Goal: Transaction & Acquisition: Purchase product/service

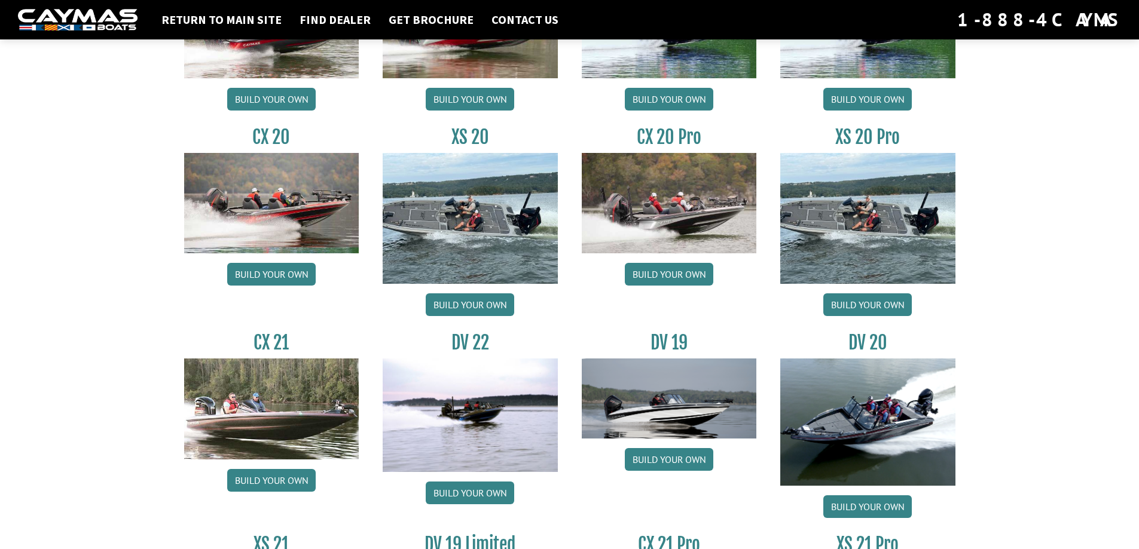
scroll to position [1196, 0]
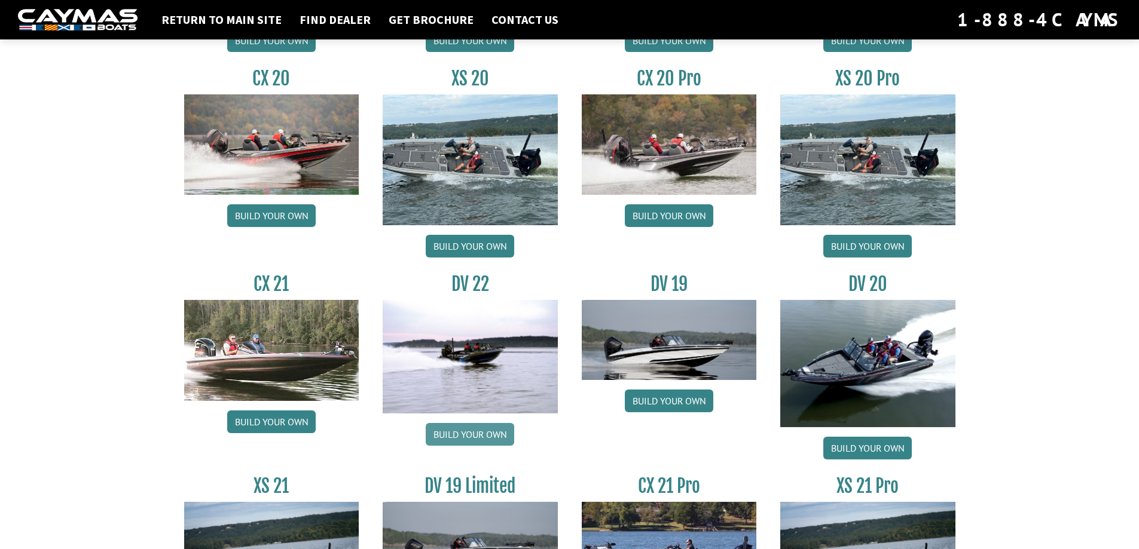
click at [461, 435] on link "Build your own" at bounding box center [470, 434] width 88 height 23
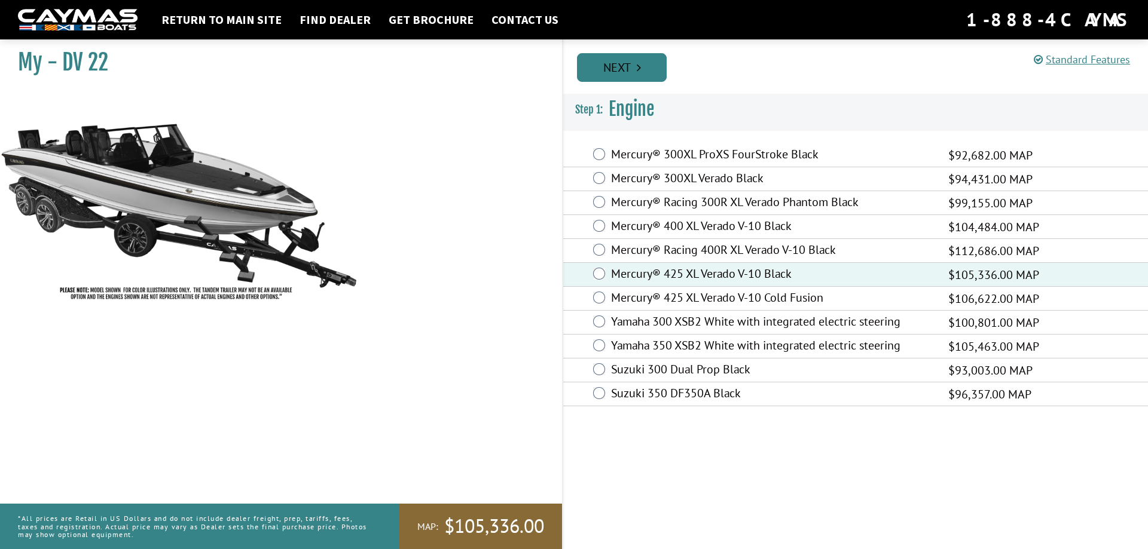
click at [602, 69] on link "Next" at bounding box center [622, 67] width 90 height 29
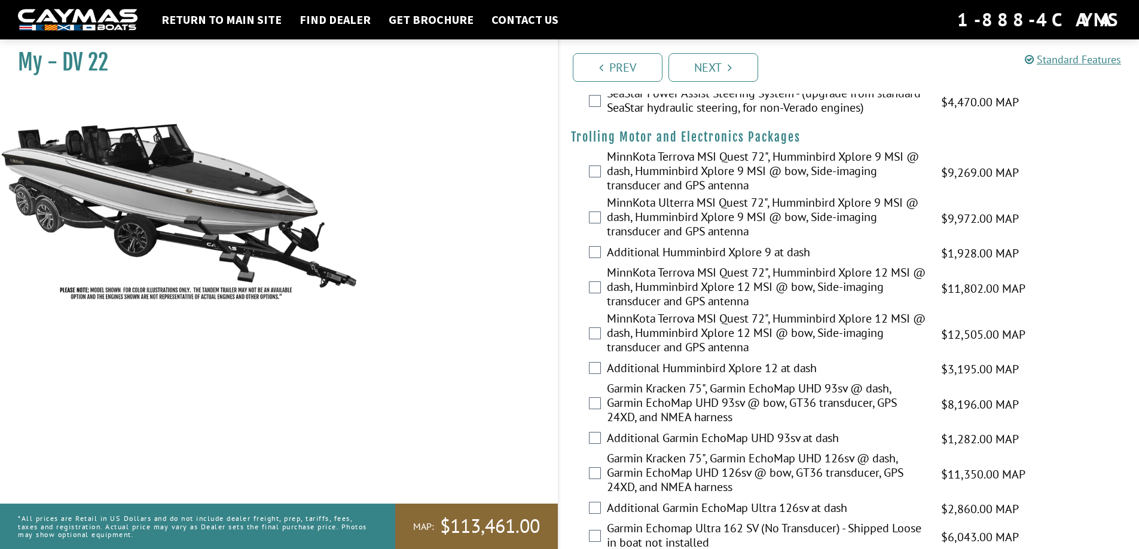
scroll to position [179, 0]
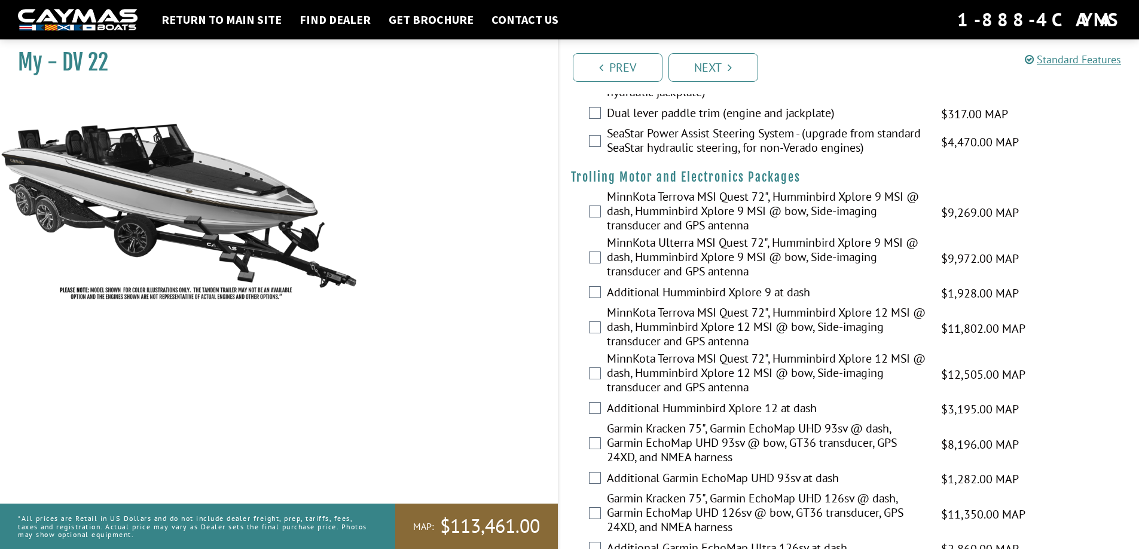
click at [598, 335] on div "MinnKota Terrova MSI Quest 72", Humminbird Xplore 12 MSI @ dash, Humminbird Xpl…" at bounding box center [849, 328] width 580 height 46
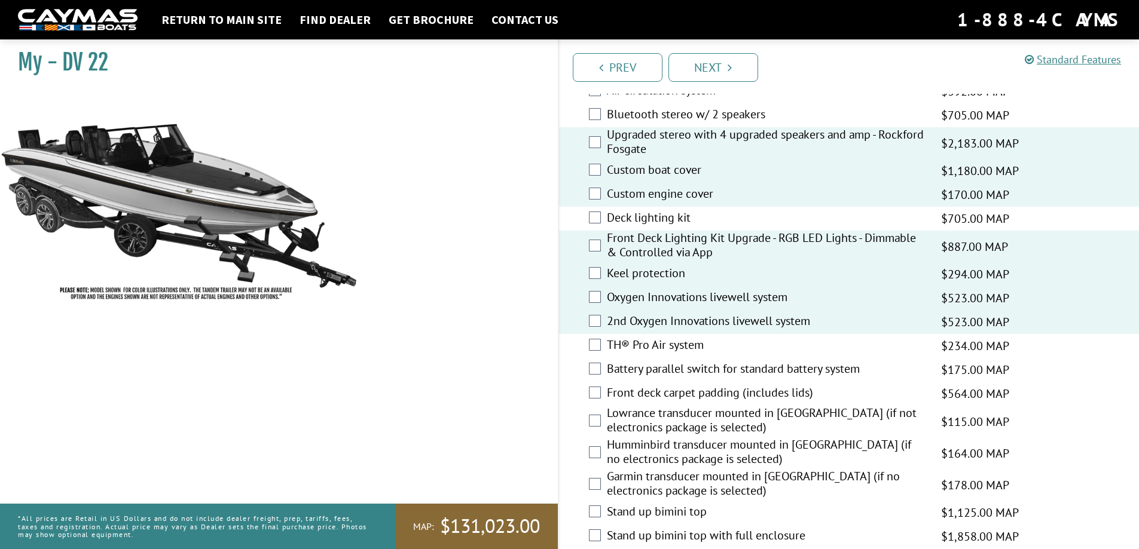
scroll to position [1375, 0]
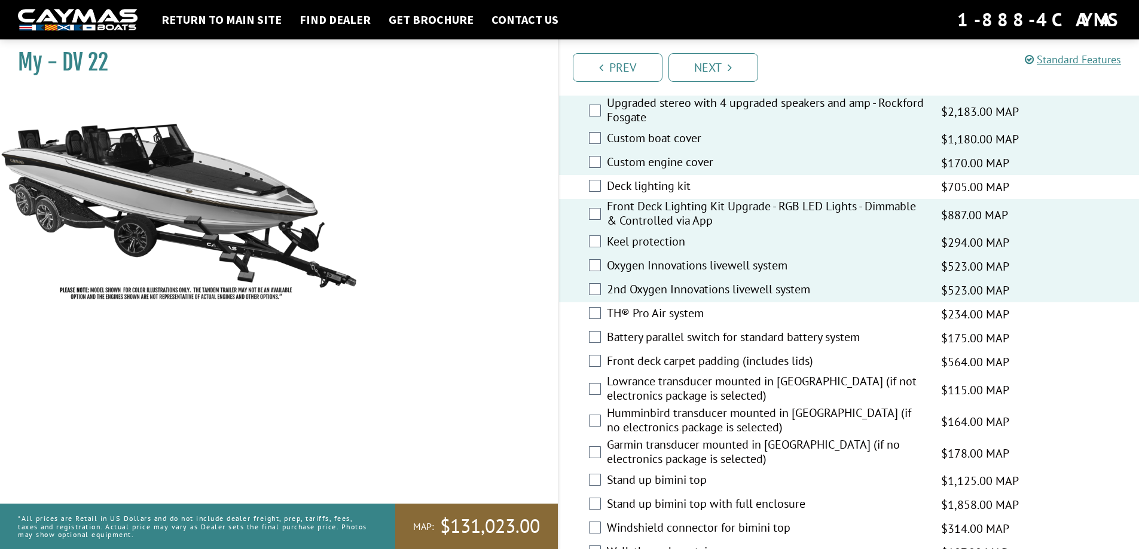
click at [601, 314] on div "TH® Pro Air system $234.00 MAP $276.00 MSRP" at bounding box center [849, 314] width 580 height 24
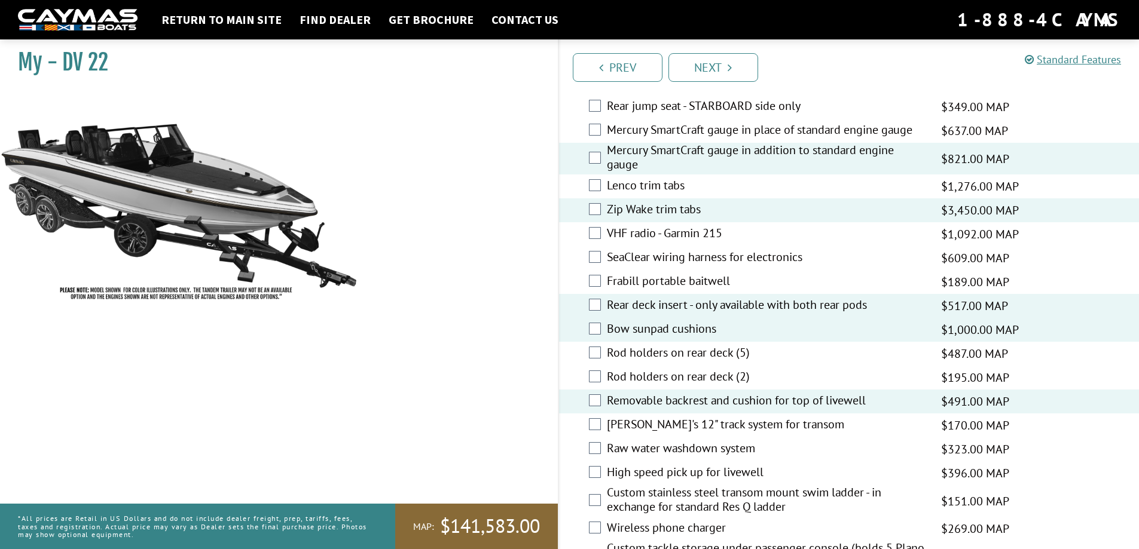
scroll to position [2152, 0]
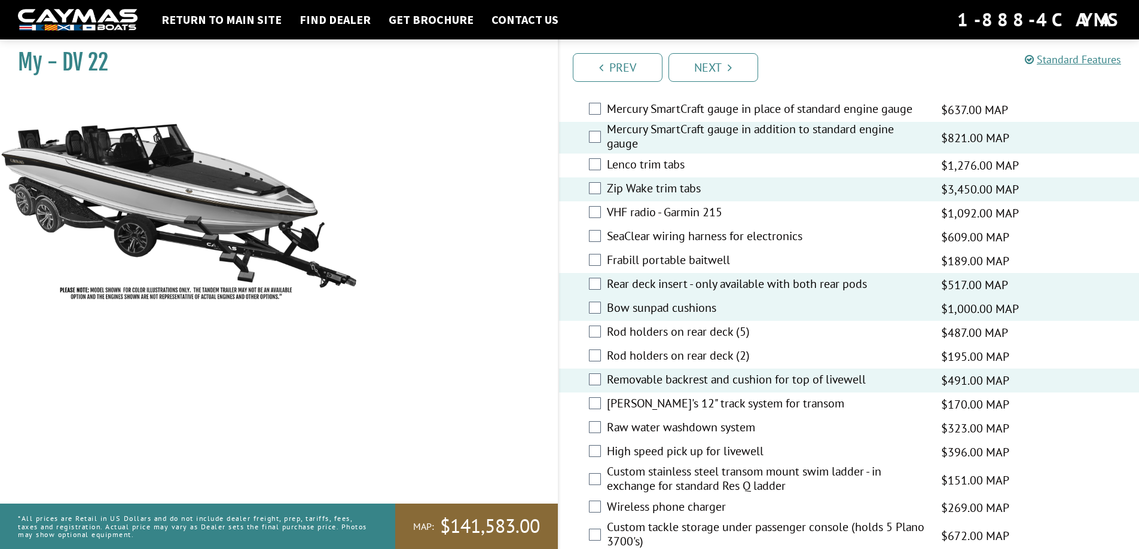
click at [601, 430] on div "Raw water washdown system $323.00 MAP $381.00 MSRP" at bounding box center [849, 429] width 580 height 24
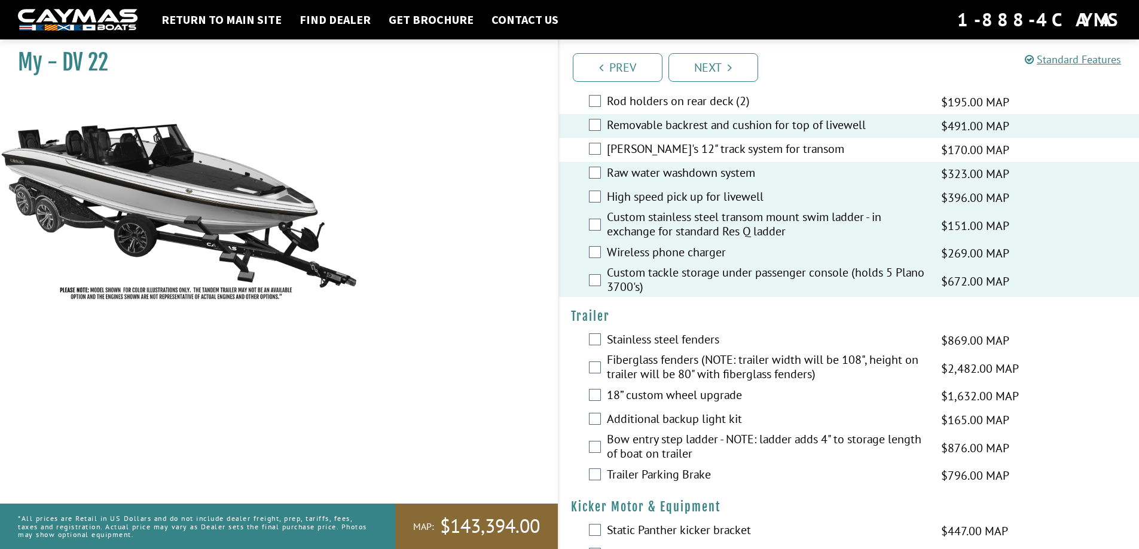
scroll to position [2451, 0]
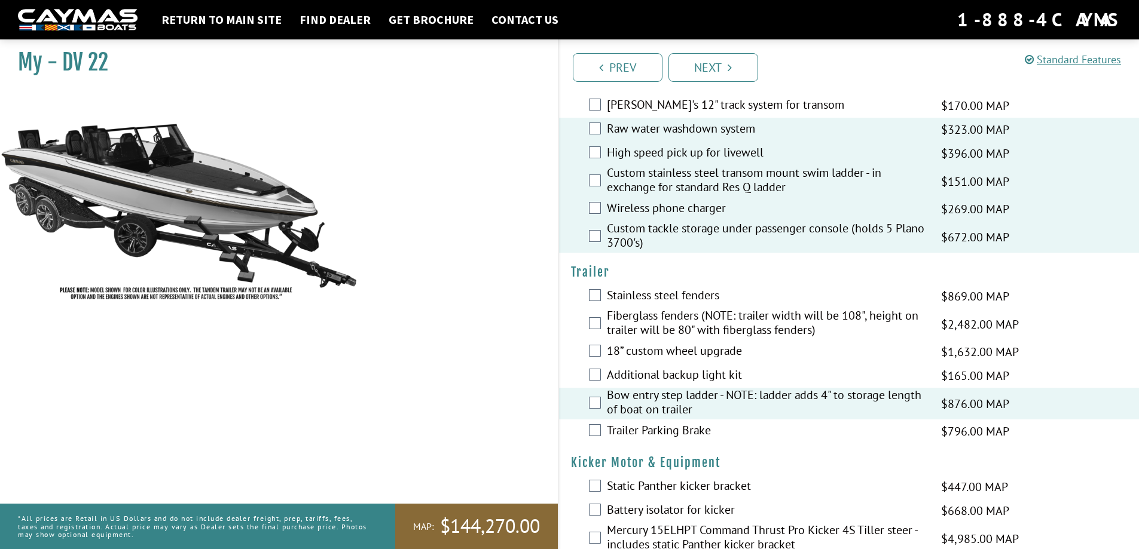
click at [603, 431] on div "Trailer Parking Brake $796.00 MAP $940.00 MSRP" at bounding box center [849, 432] width 580 height 24
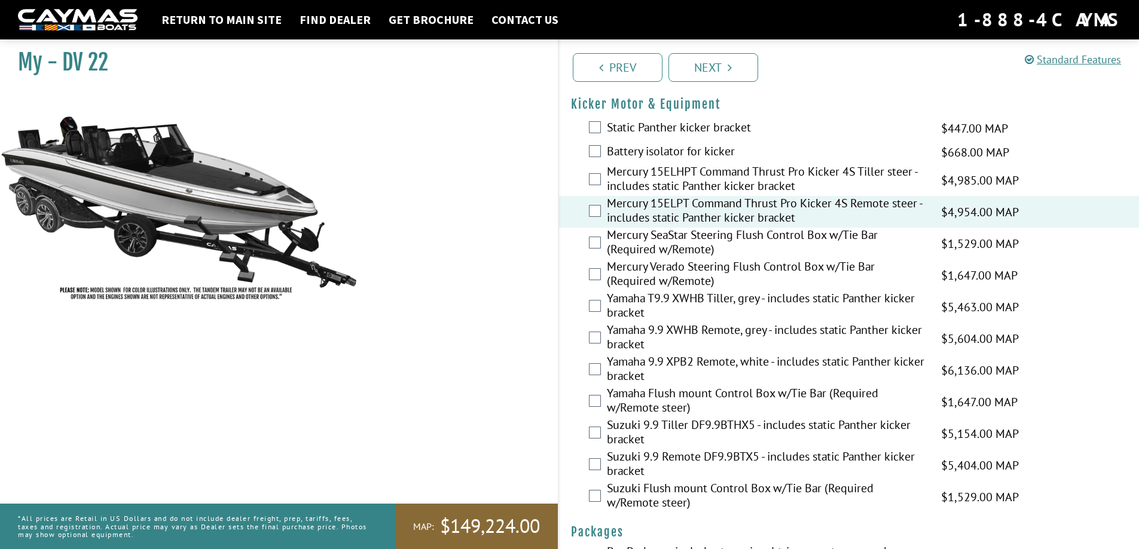
scroll to position [2413, 0]
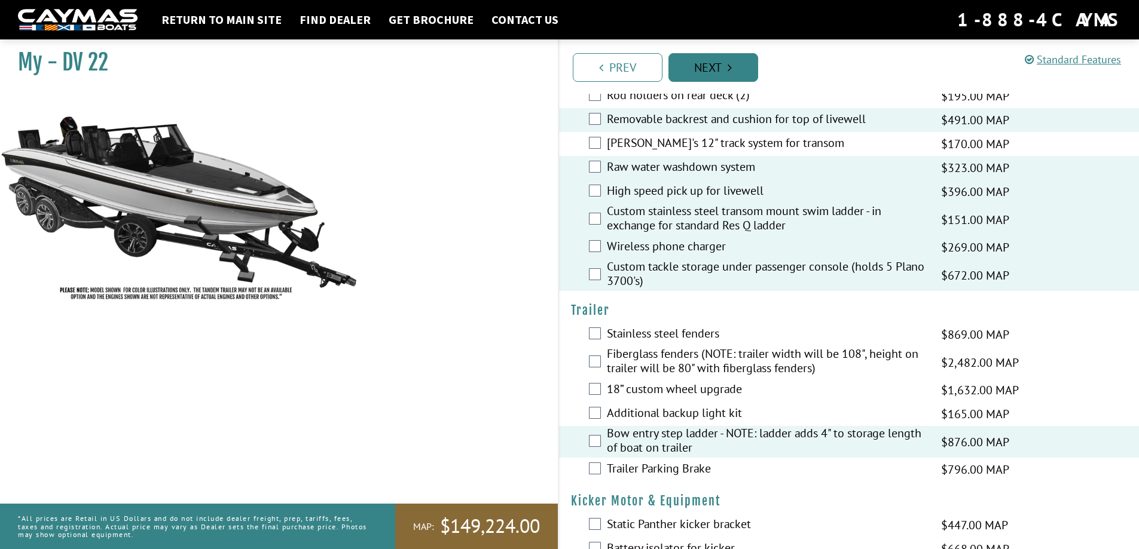
click at [704, 74] on link "Next" at bounding box center [713, 67] width 90 height 29
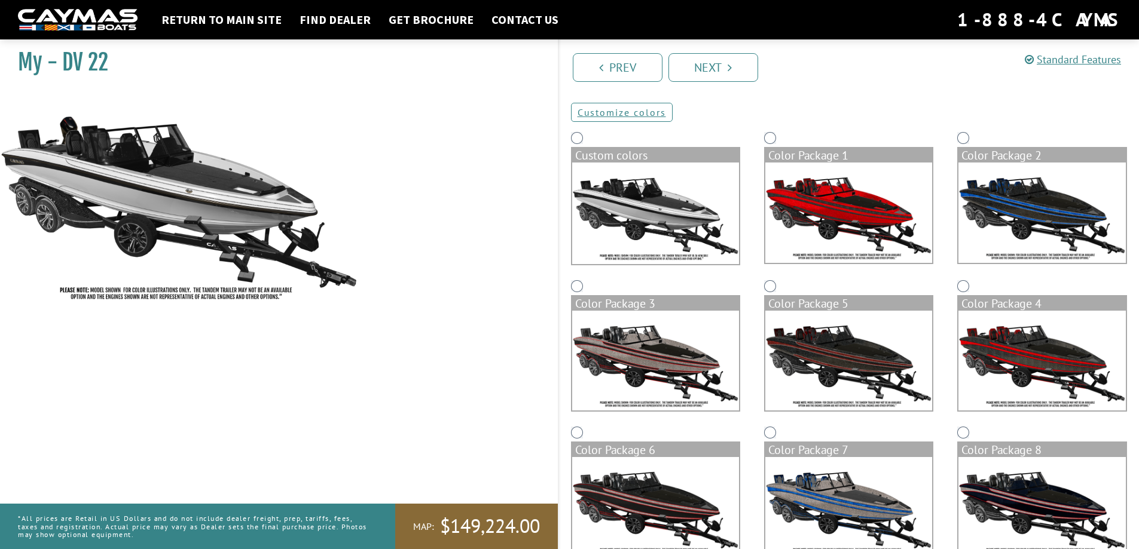
scroll to position [0, 0]
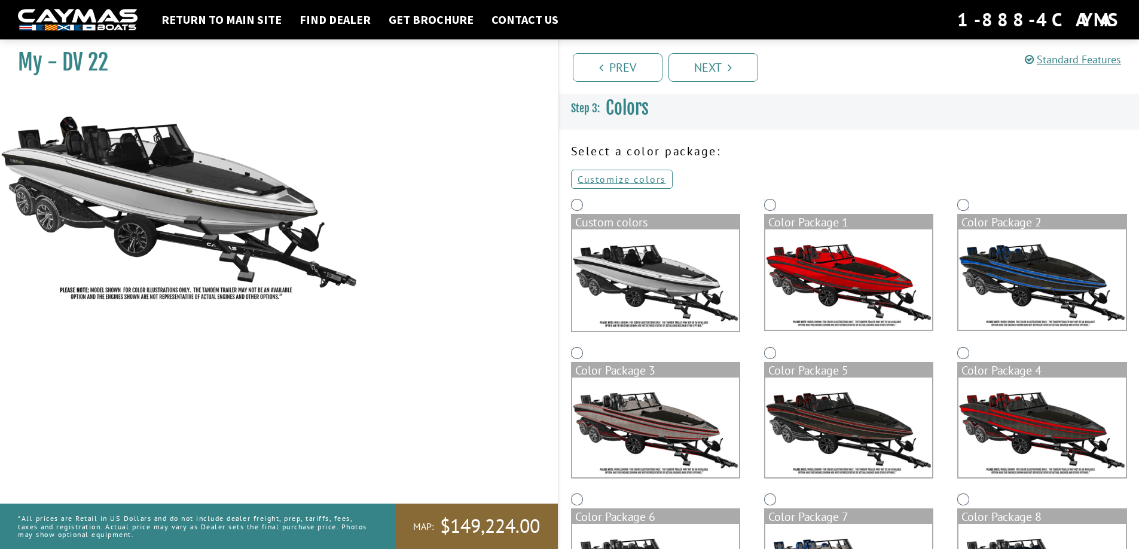
click at [998, 258] on img at bounding box center [1041, 280] width 167 height 100
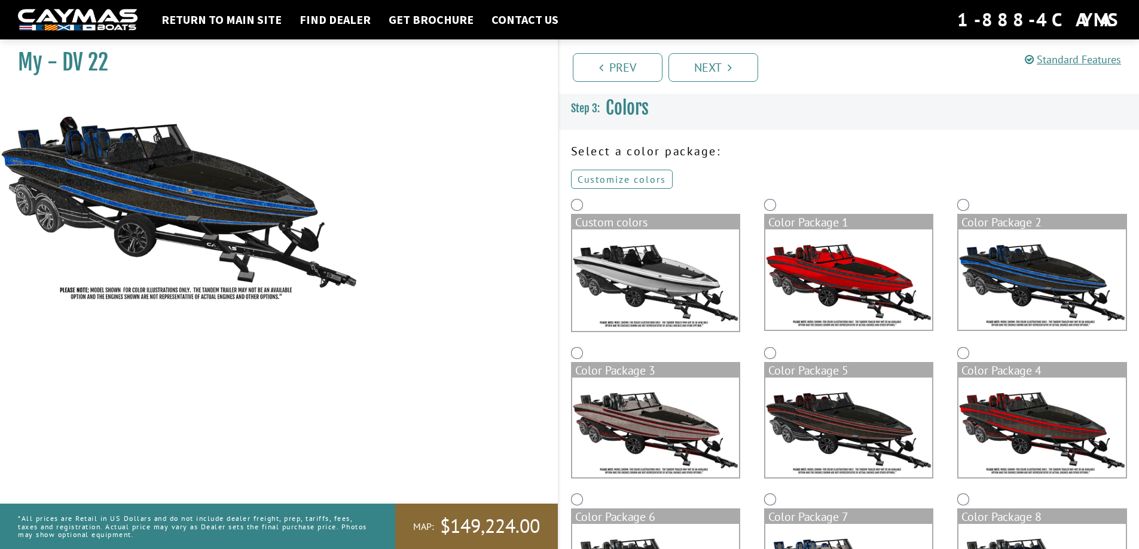
click at [610, 176] on link "Customize colors" at bounding box center [622, 179] width 102 height 19
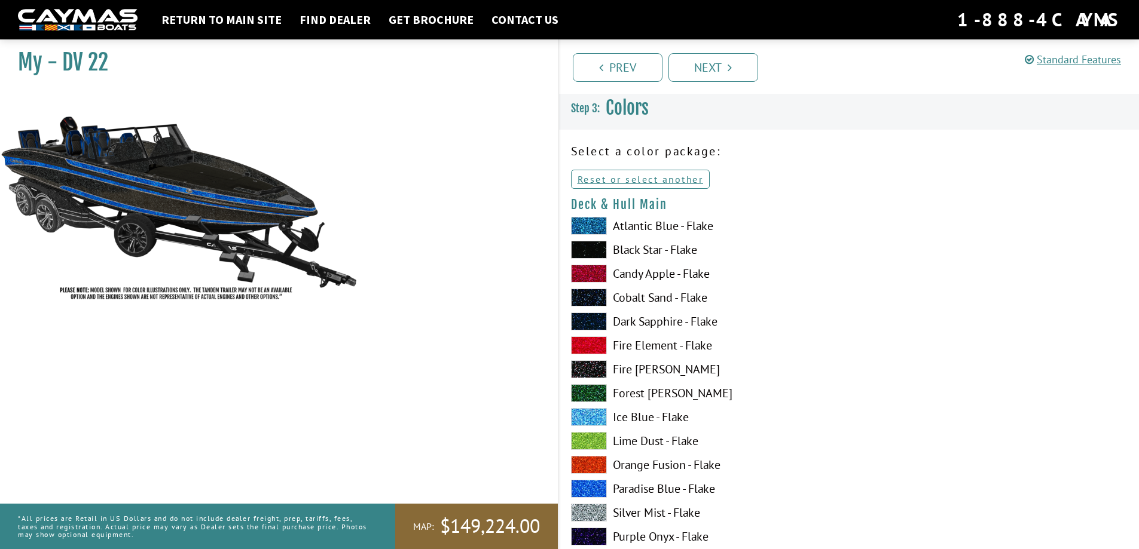
click at [603, 224] on span at bounding box center [589, 226] width 36 height 18
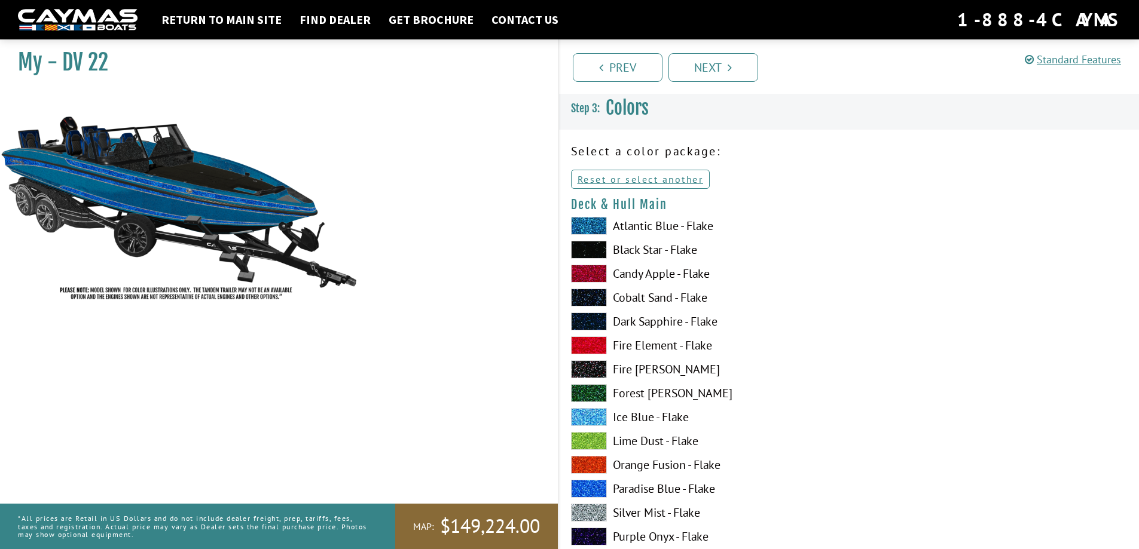
click at [586, 484] on span at bounding box center [589, 489] width 36 height 18
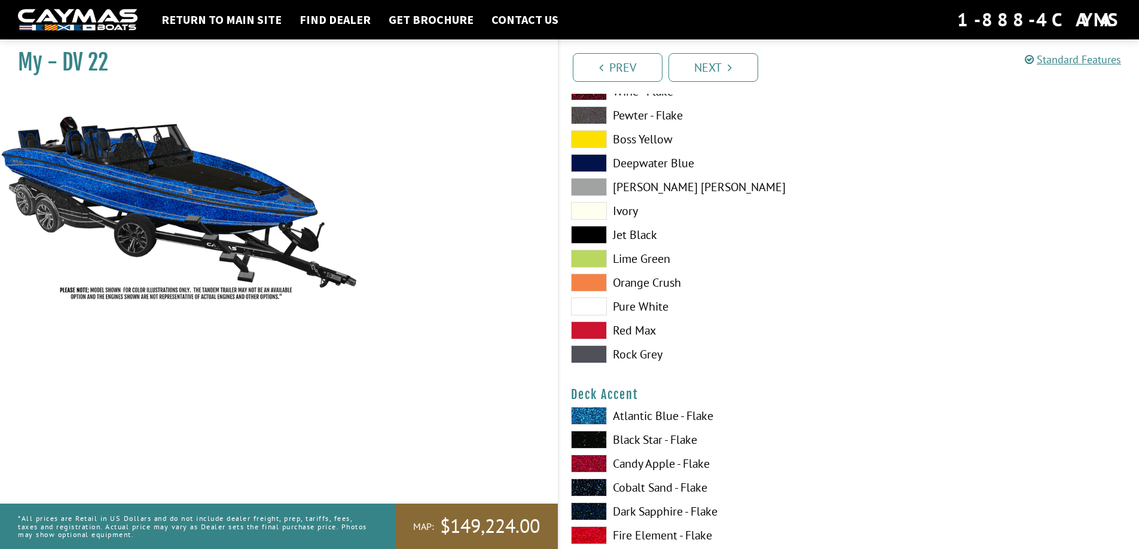
scroll to position [598, 0]
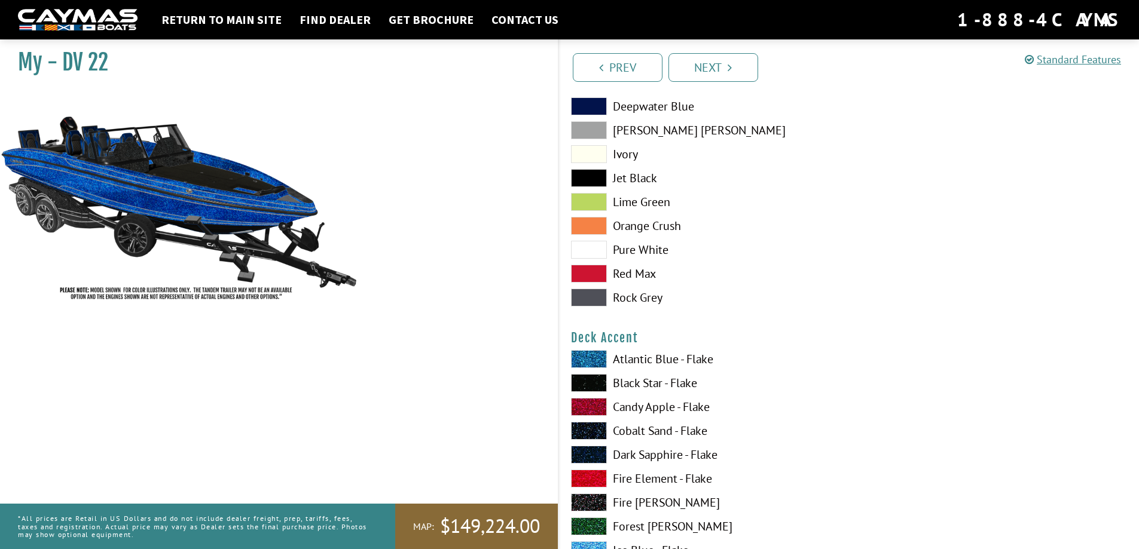
click at [600, 382] on span at bounding box center [589, 383] width 36 height 18
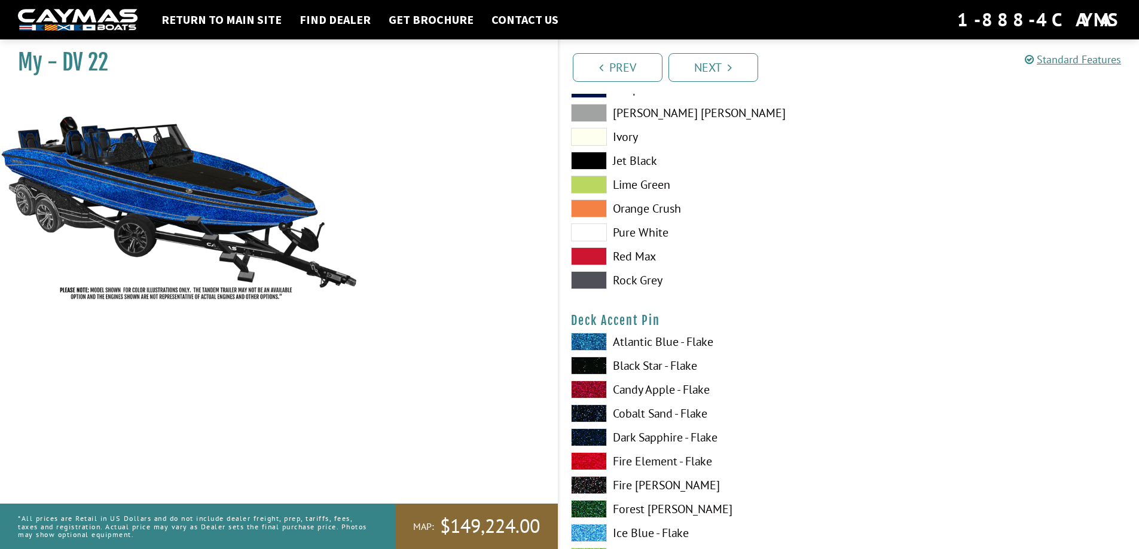
scroll to position [1375, 0]
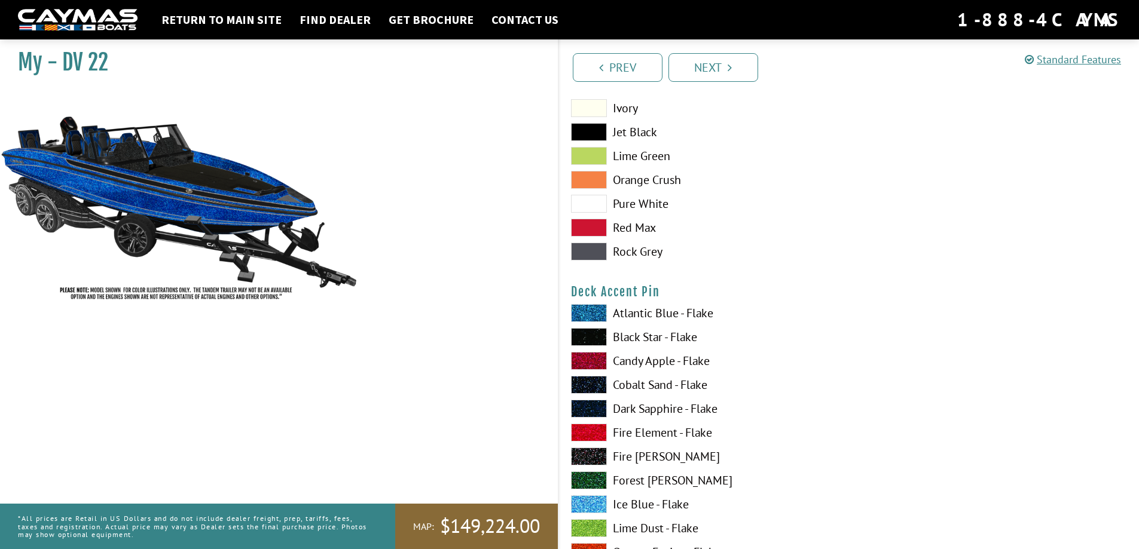
click at [589, 339] on span at bounding box center [589, 337] width 36 height 18
click at [591, 433] on span at bounding box center [589, 433] width 36 height 18
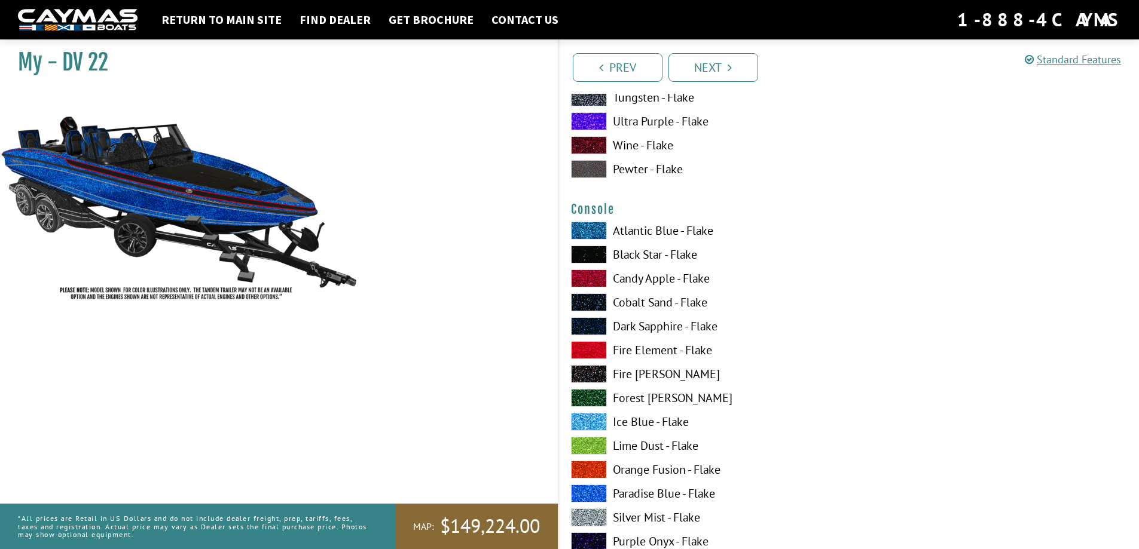
scroll to position [1973, 0]
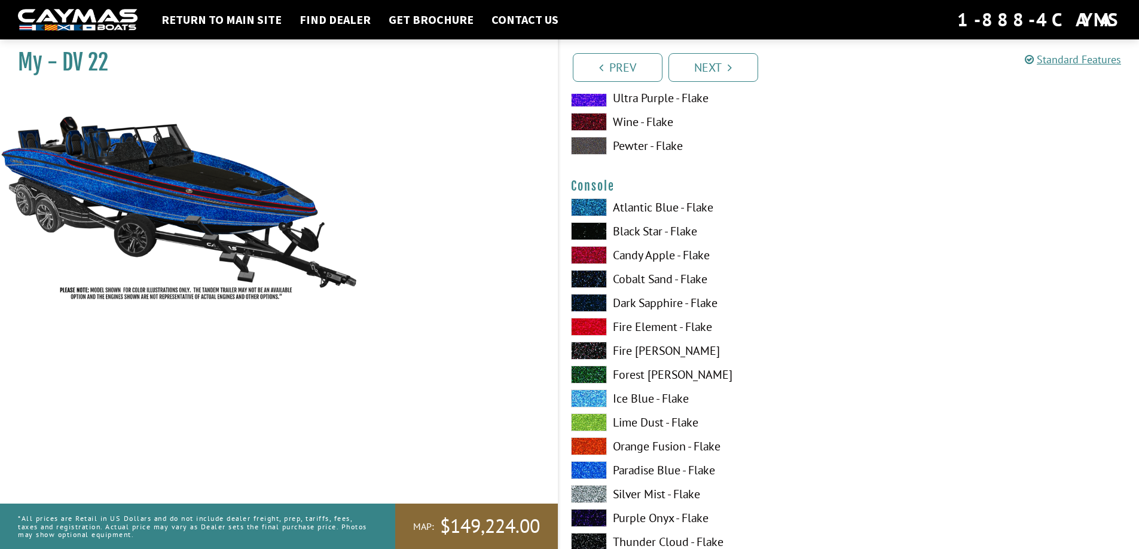
click at [593, 398] on span at bounding box center [589, 399] width 36 height 18
click at [592, 469] on span at bounding box center [589, 471] width 36 height 18
click at [590, 494] on span at bounding box center [589, 494] width 36 height 18
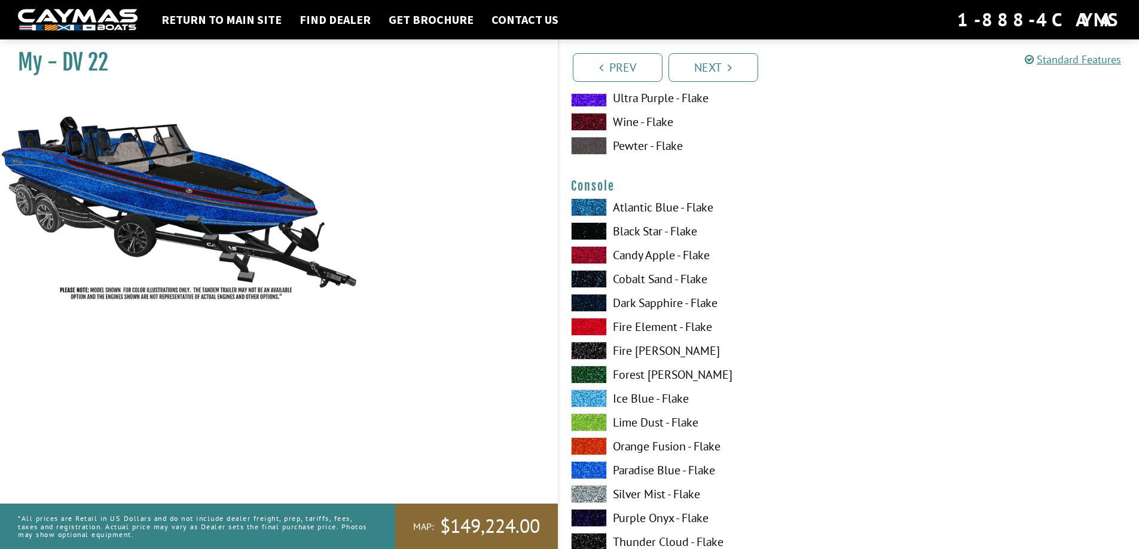
click at [590, 493] on span at bounding box center [589, 494] width 36 height 18
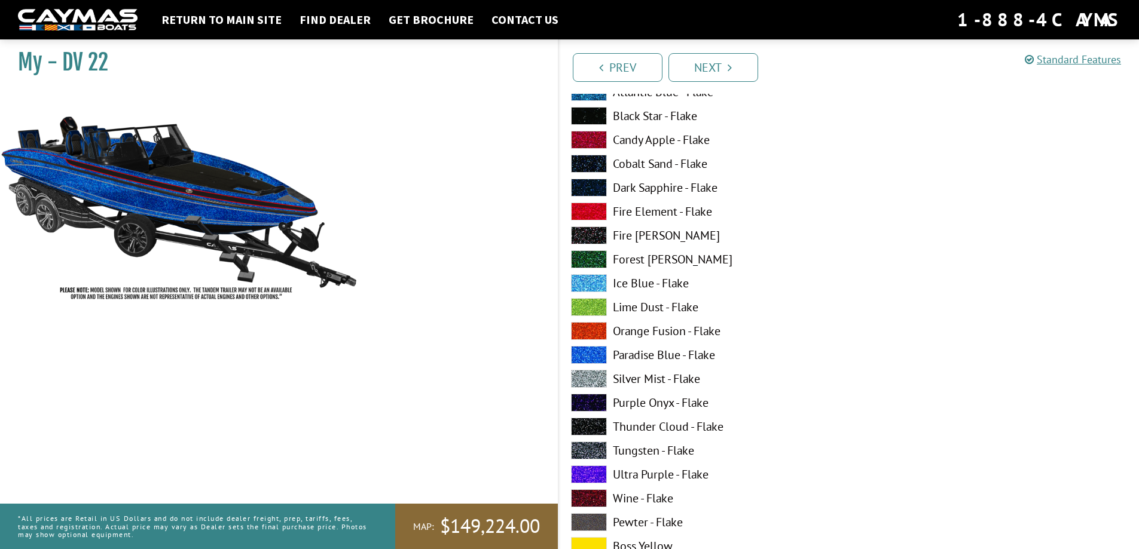
scroll to position [2092, 0]
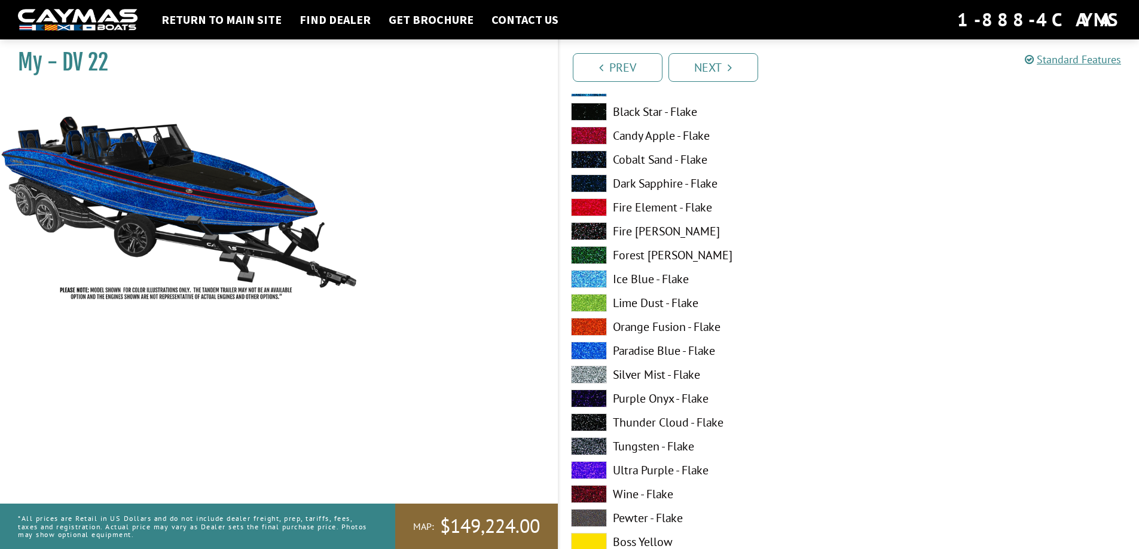
click at [588, 471] on span at bounding box center [589, 471] width 36 height 18
click at [592, 517] on span at bounding box center [589, 518] width 36 height 18
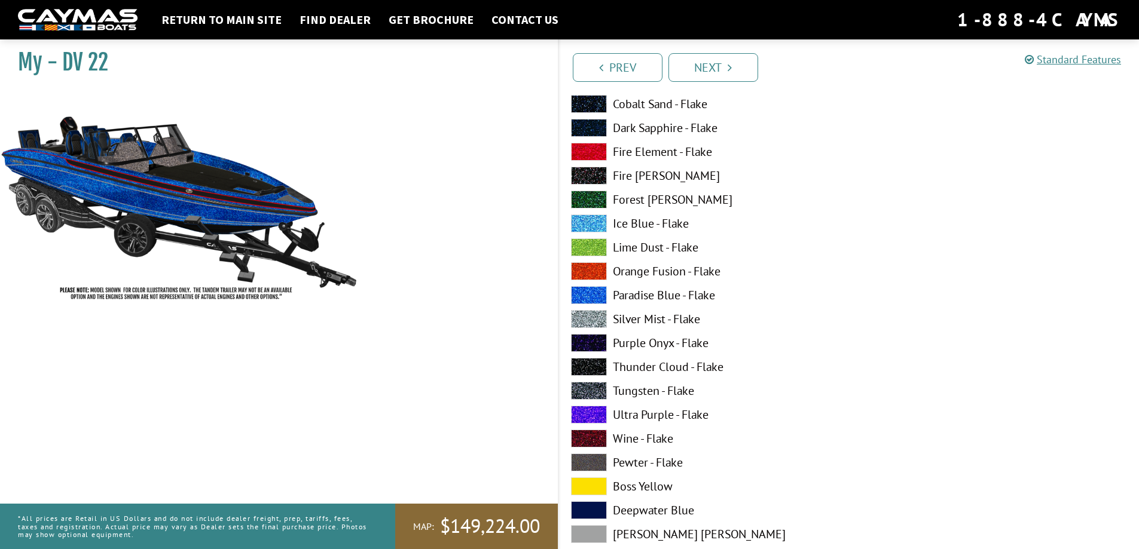
scroll to position [2212, 0]
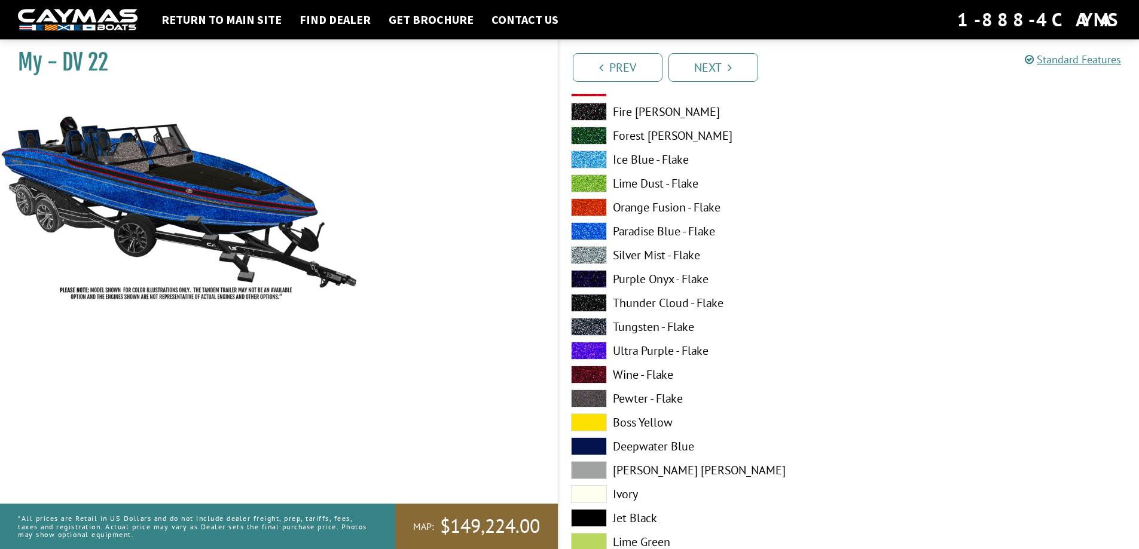
click at [589, 501] on span at bounding box center [589, 494] width 36 height 18
click at [586, 424] on span at bounding box center [589, 423] width 36 height 18
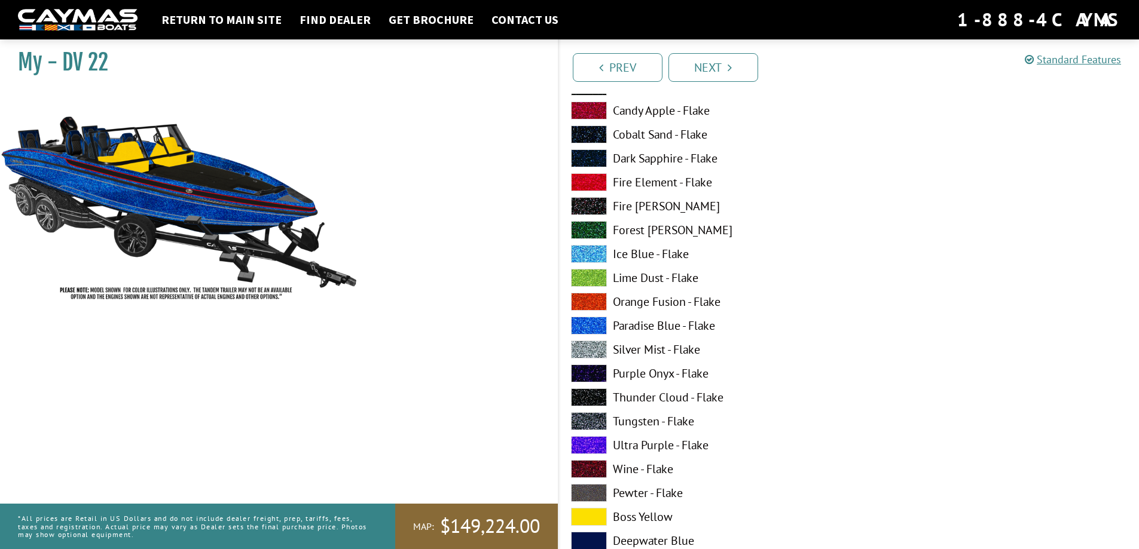
scroll to position [2033, 0]
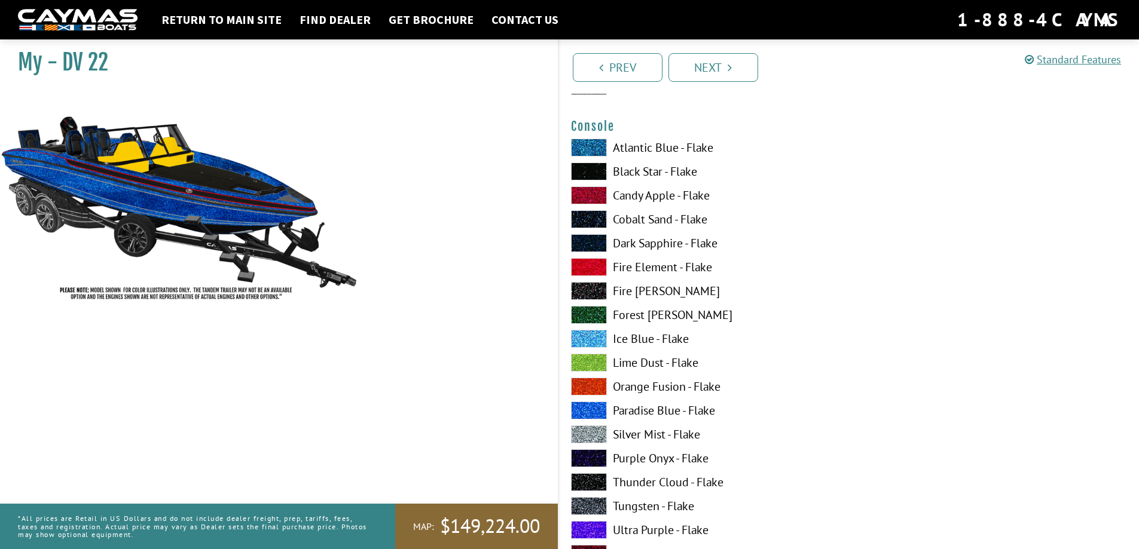
click at [583, 222] on span at bounding box center [589, 219] width 36 height 18
click at [581, 170] on span at bounding box center [589, 172] width 36 height 18
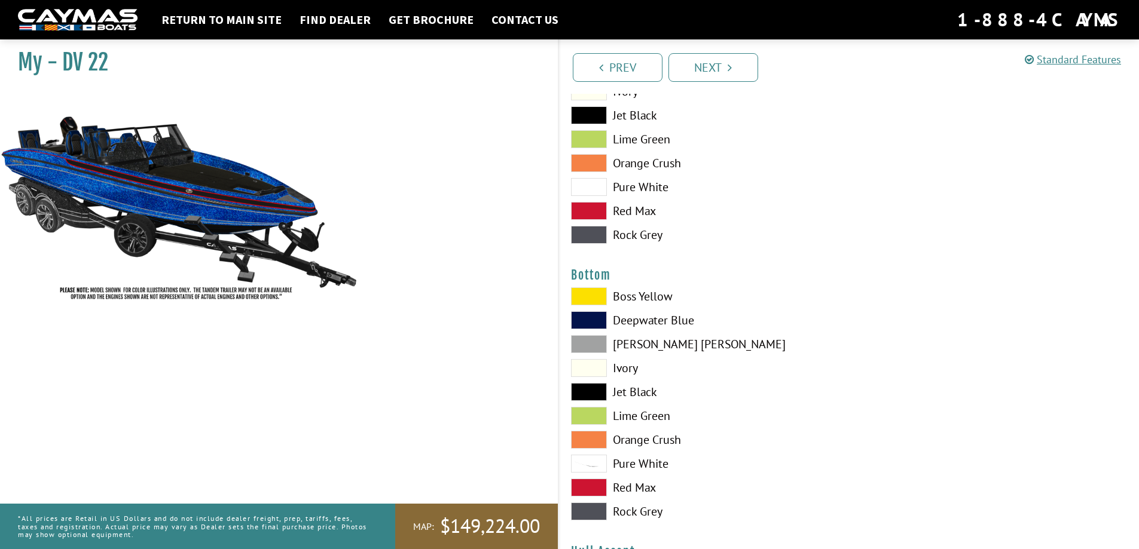
scroll to position [2630, 0]
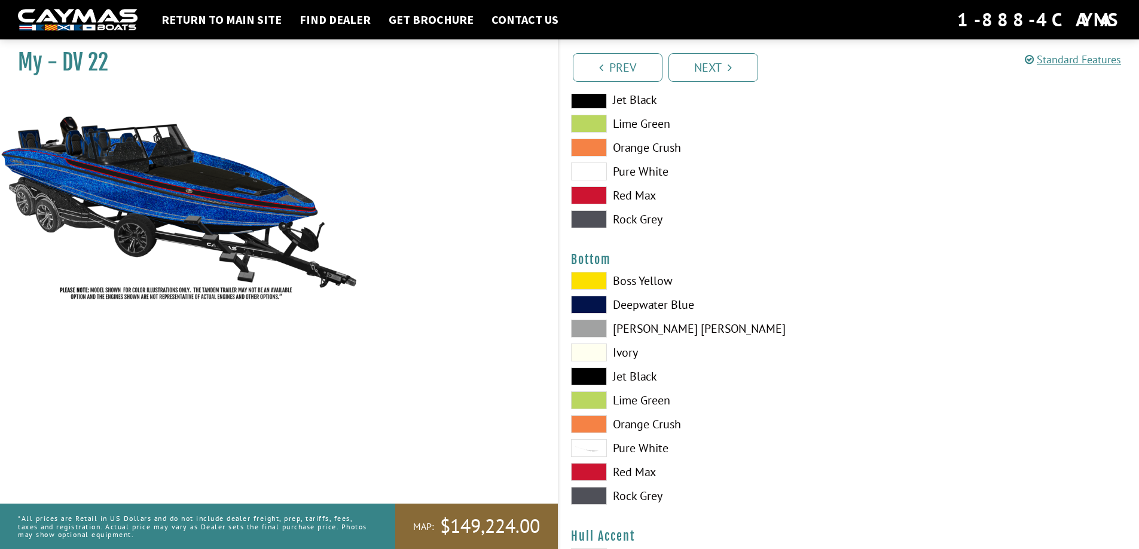
click at [599, 308] on span at bounding box center [589, 305] width 36 height 18
click at [597, 379] on span at bounding box center [589, 377] width 36 height 18
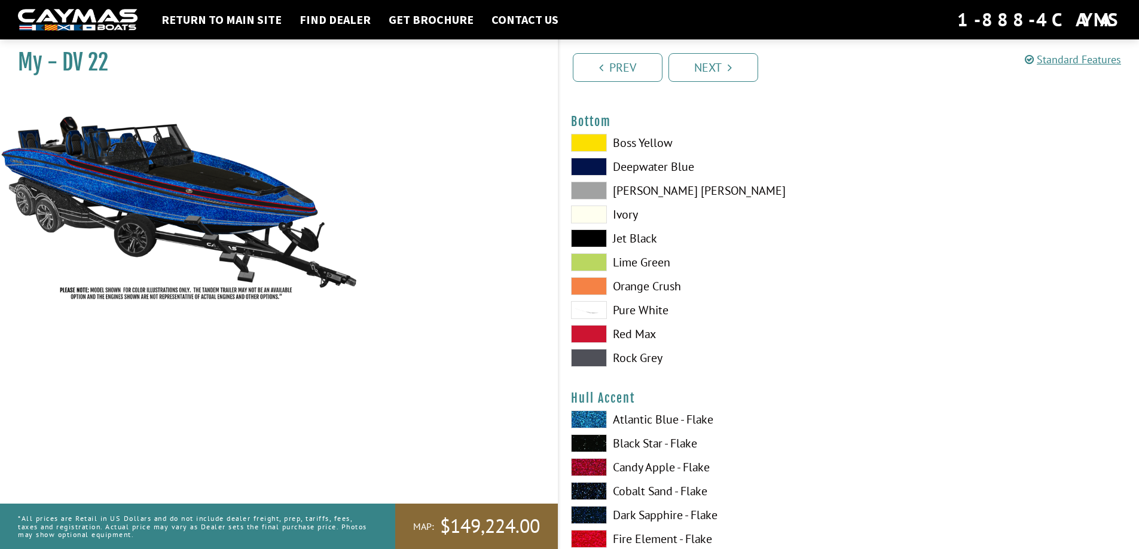
scroll to position [2869, 0]
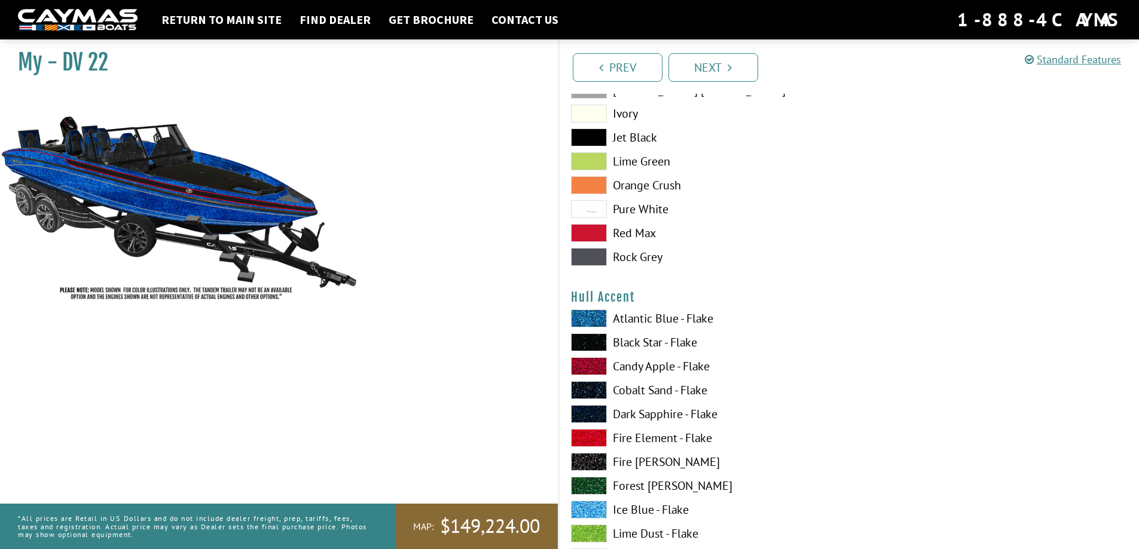
click at [591, 319] on span at bounding box center [589, 319] width 36 height 18
click at [591, 344] on span at bounding box center [589, 343] width 36 height 18
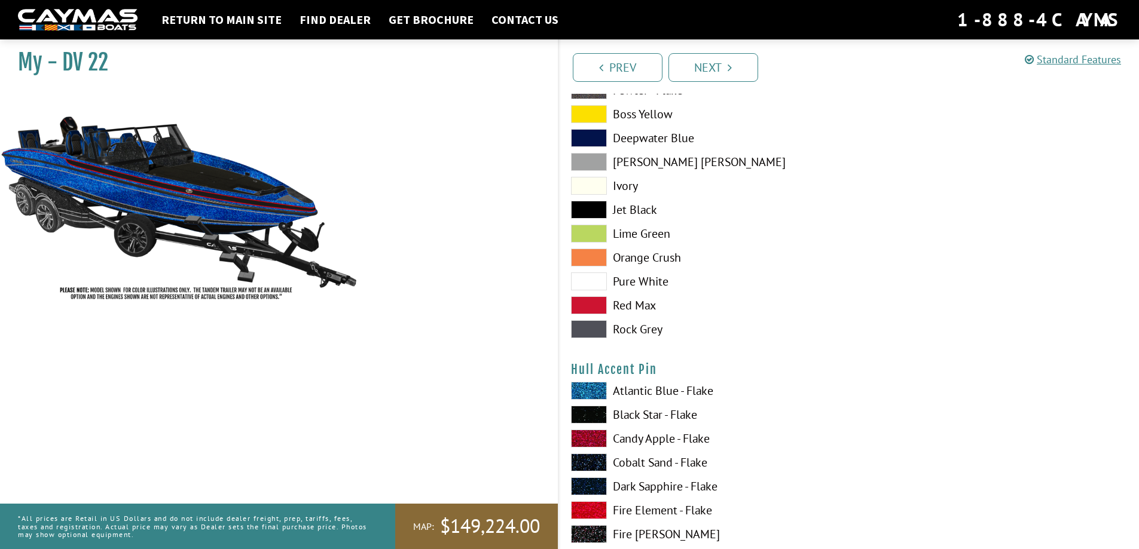
scroll to position [3587, 0]
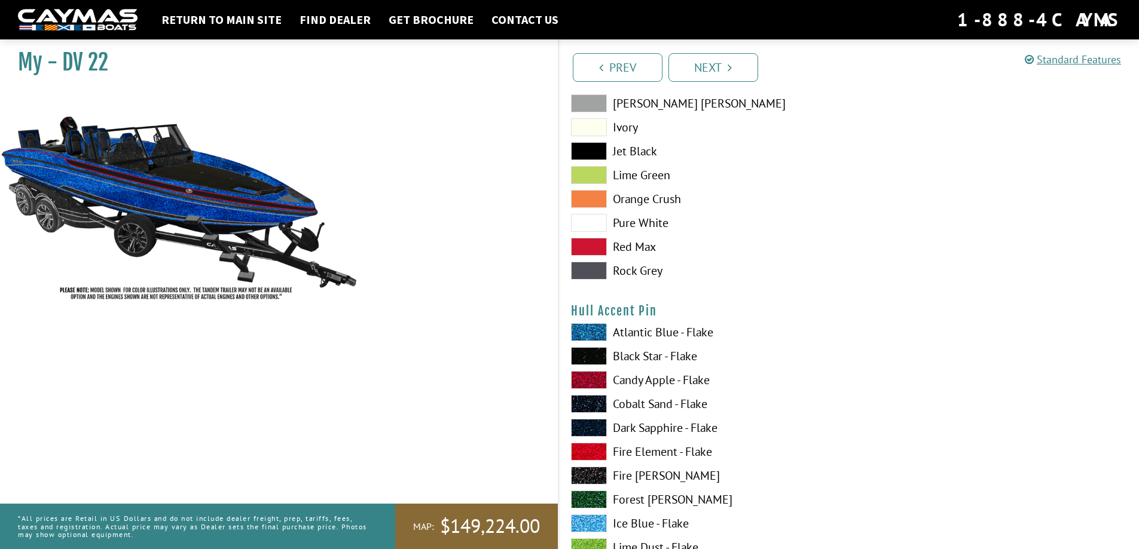
click at [587, 326] on span at bounding box center [589, 332] width 36 height 18
click at [586, 451] on span at bounding box center [589, 452] width 36 height 18
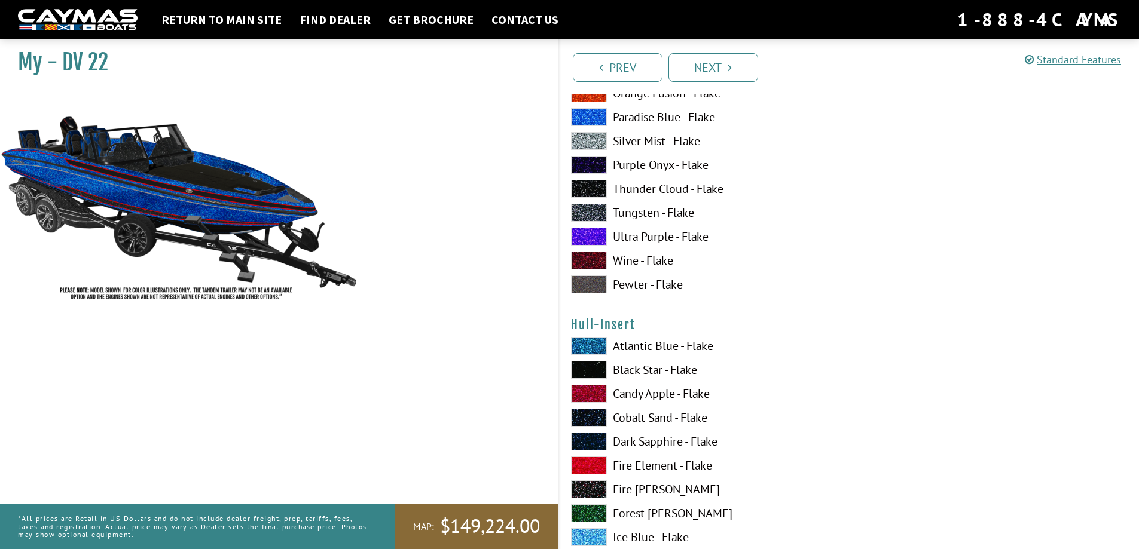
scroll to position [4125, 0]
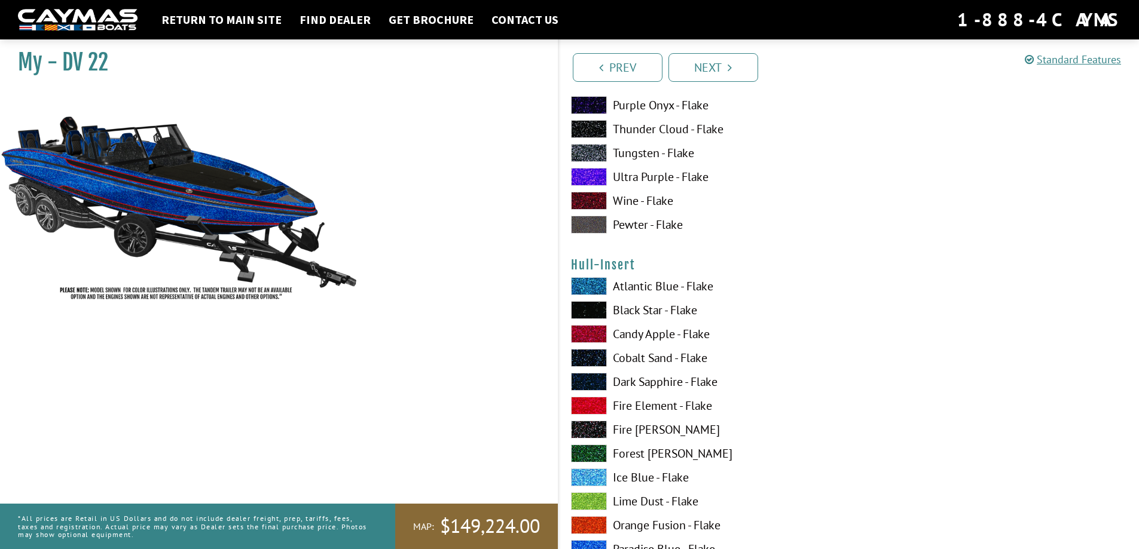
click at [600, 288] on span at bounding box center [589, 286] width 36 height 18
click at [599, 288] on span at bounding box center [589, 286] width 36 height 18
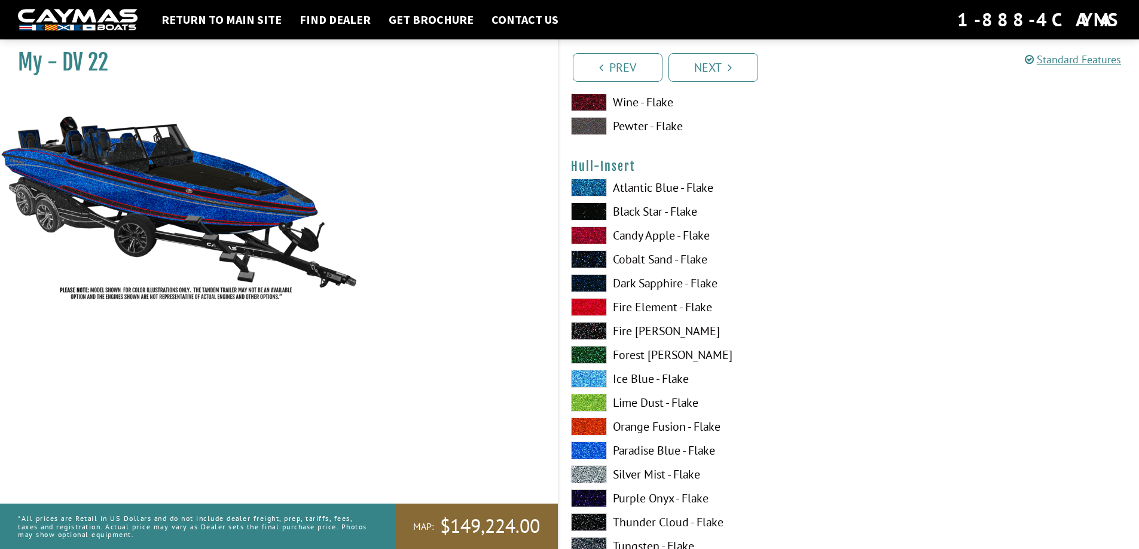
scroll to position [4244, 0]
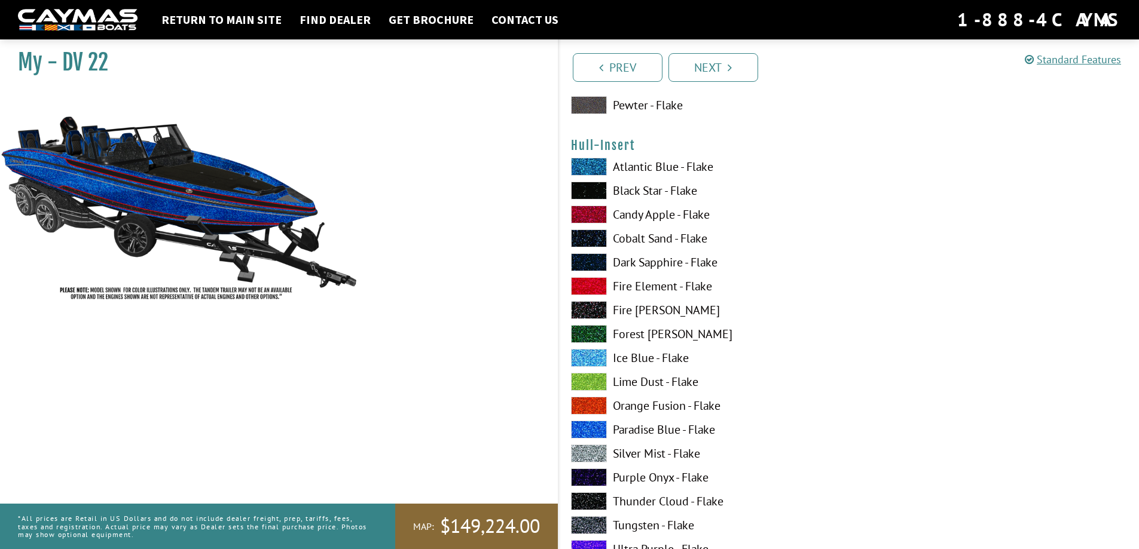
click at [590, 289] on span at bounding box center [589, 286] width 36 height 18
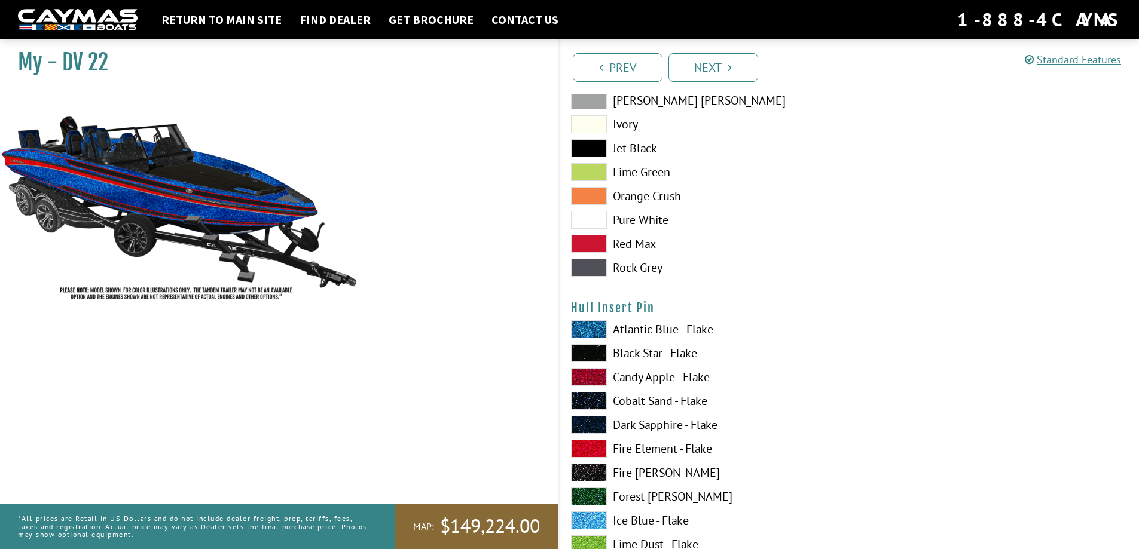
scroll to position [4842, 0]
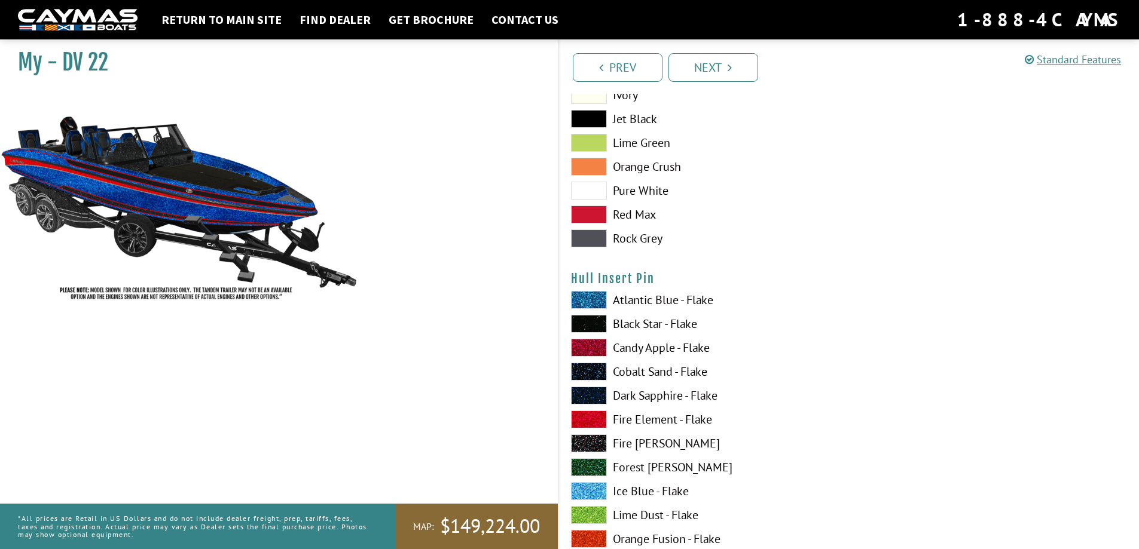
click at [603, 347] on span at bounding box center [589, 348] width 36 height 18
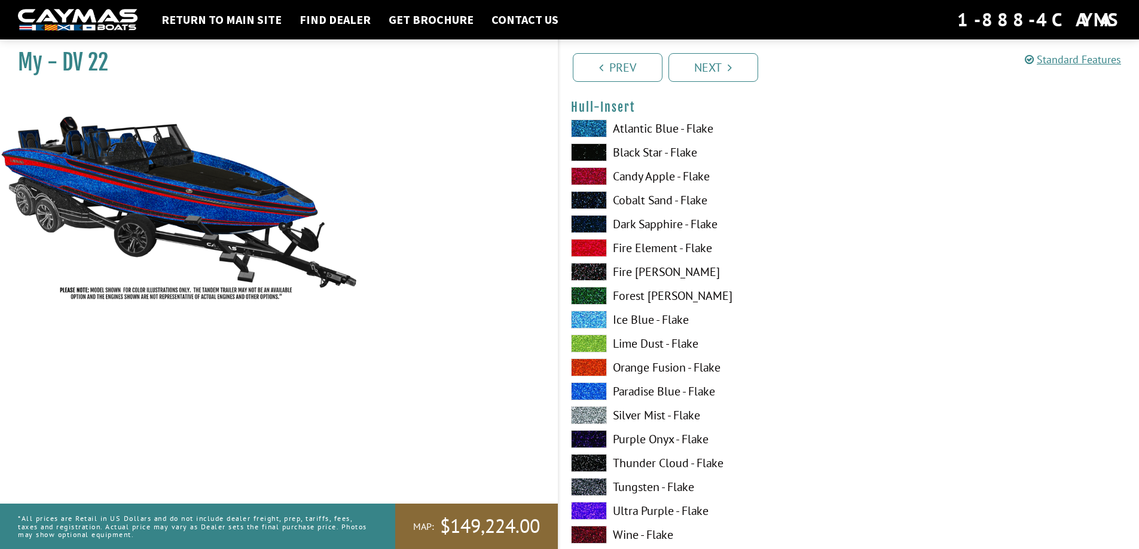
scroll to position [4244, 0]
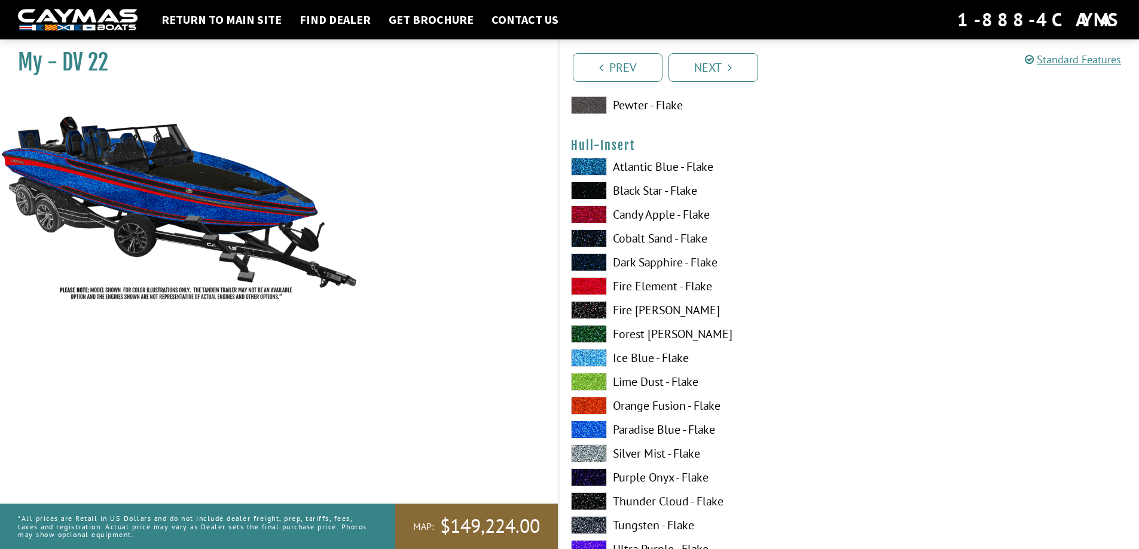
click at [582, 185] on span at bounding box center [589, 191] width 36 height 18
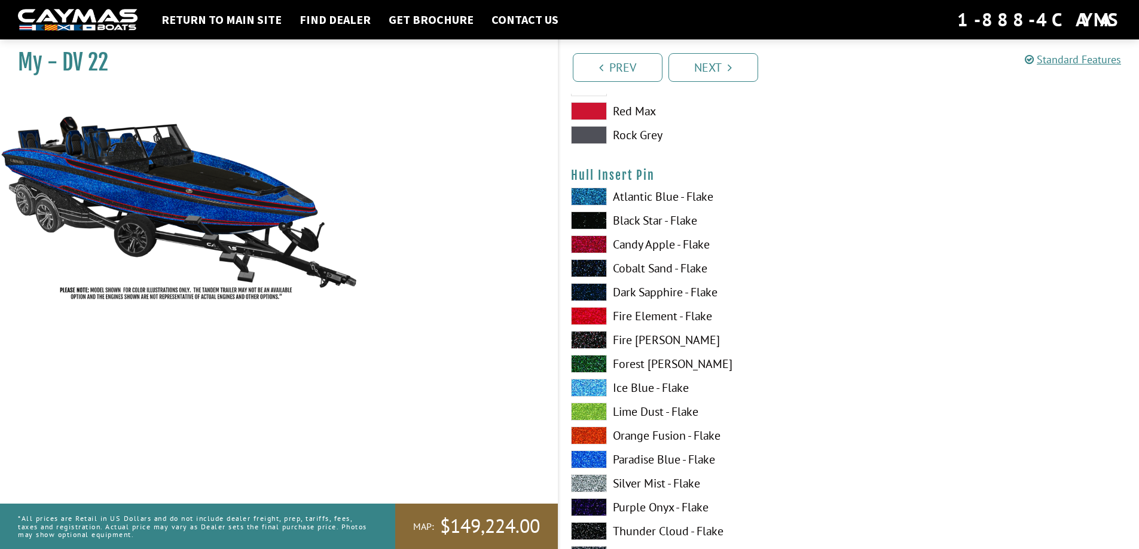
scroll to position [4962, 0]
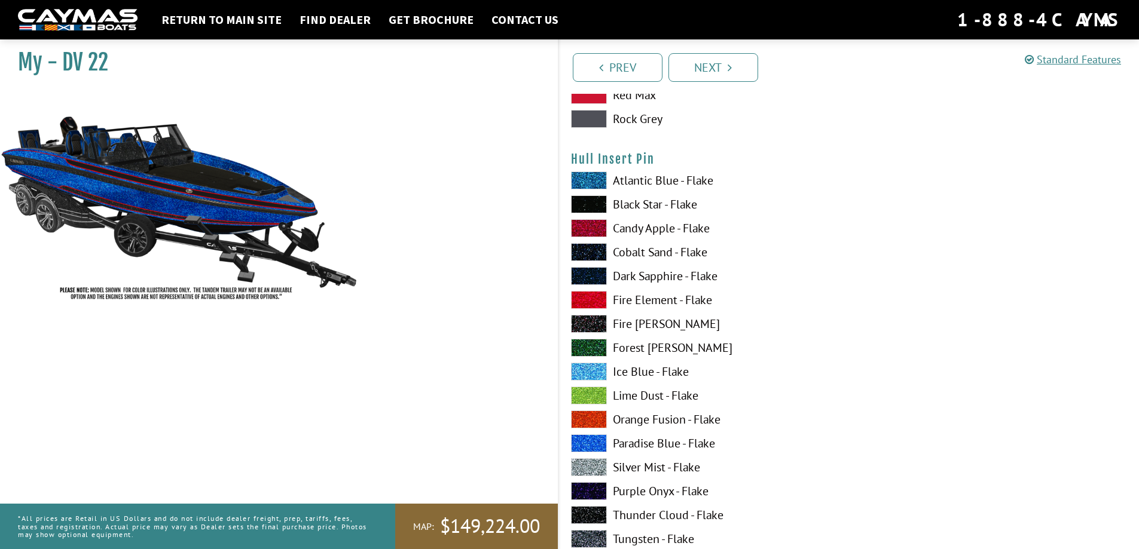
click at [588, 298] on span at bounding box center [589, 300] width 36 height 18
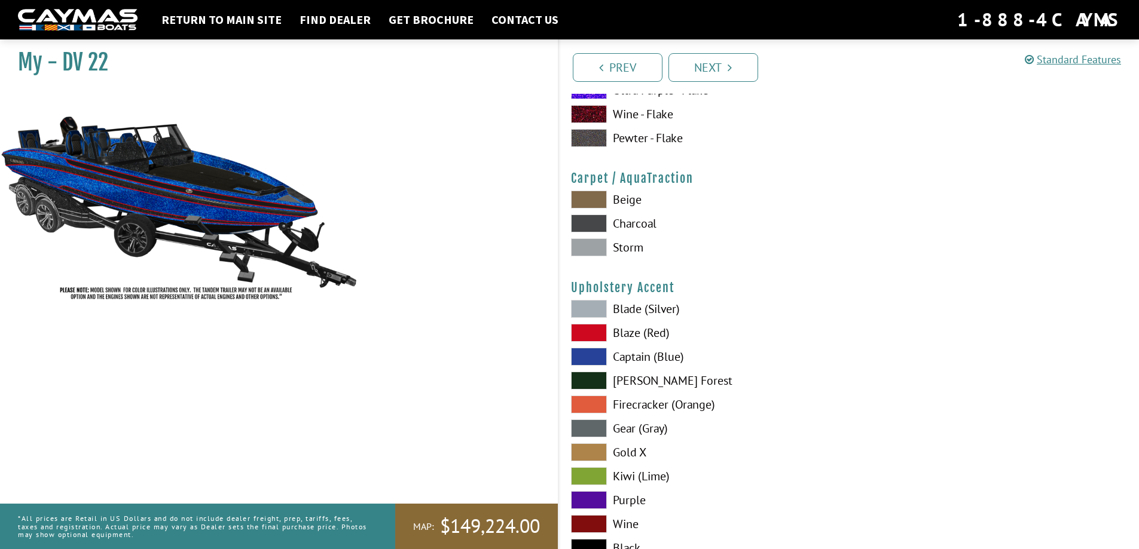
scroll to position [5440, 0]
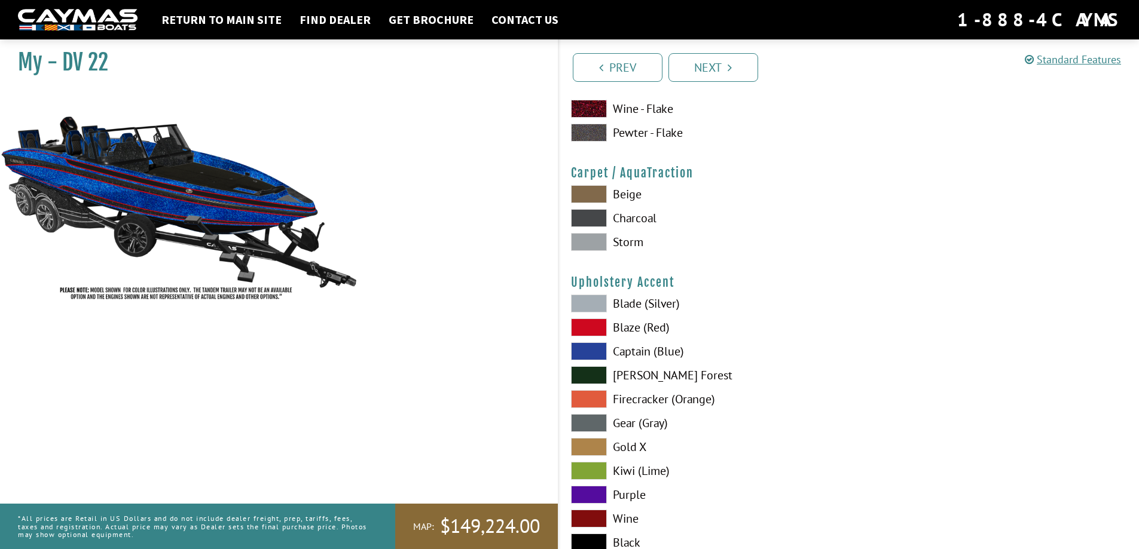
click at [592, 218] on span at bounding box center [589, 218] width 36 height 18
click at [593, 237] on span at bounding box center [589, 242] width 36 height 18
click at [588, 193] on span at bounding box center [589, 194] width 36 height 18
click at [592, 241] on span at bounding box center [589, 242] width 36 height 18
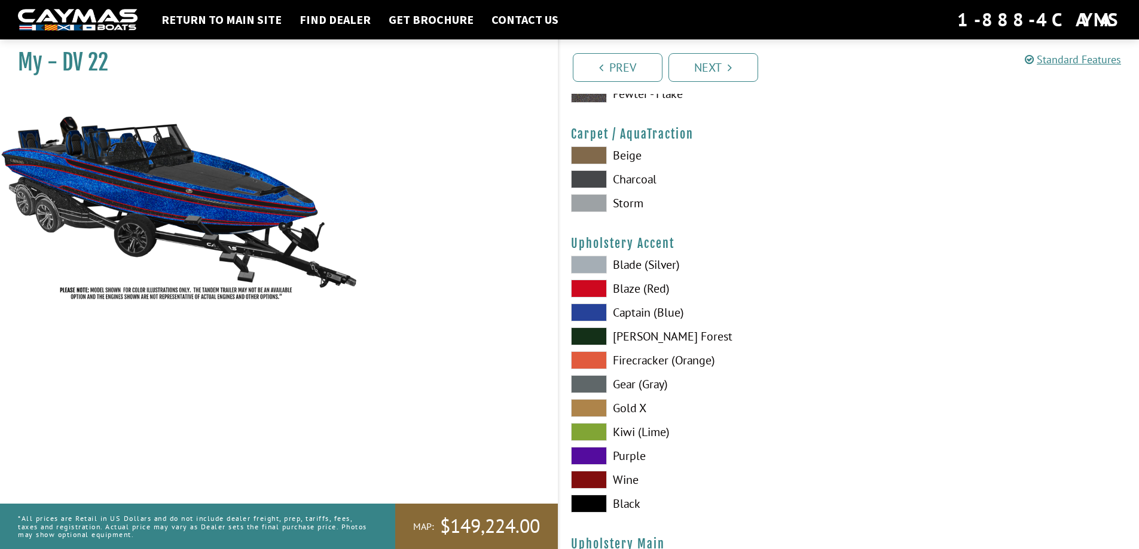
scroll to position [5500, 0]
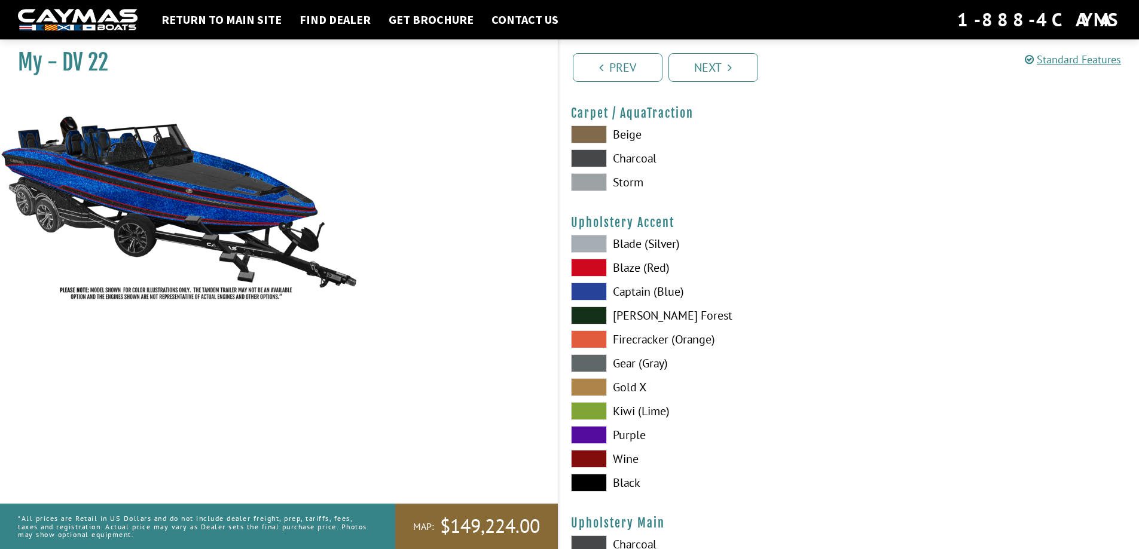
click at [600, 270] on span at bounding box center [589, 268] width 36 height 18
click at [595, 291] on span at bounding box center [589, 292] width 36 height 18
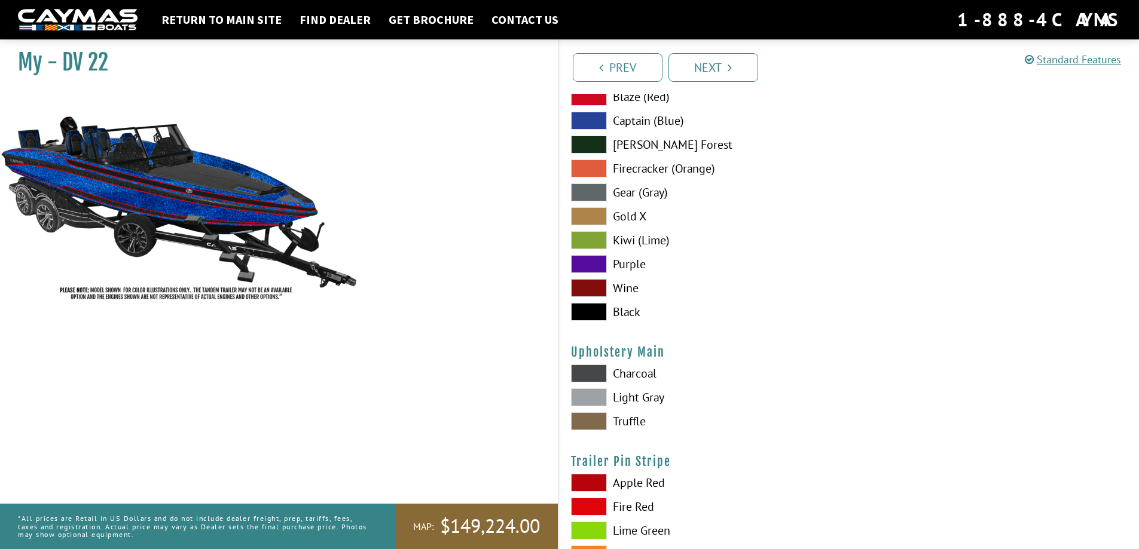
scroll to position [5679, 0]
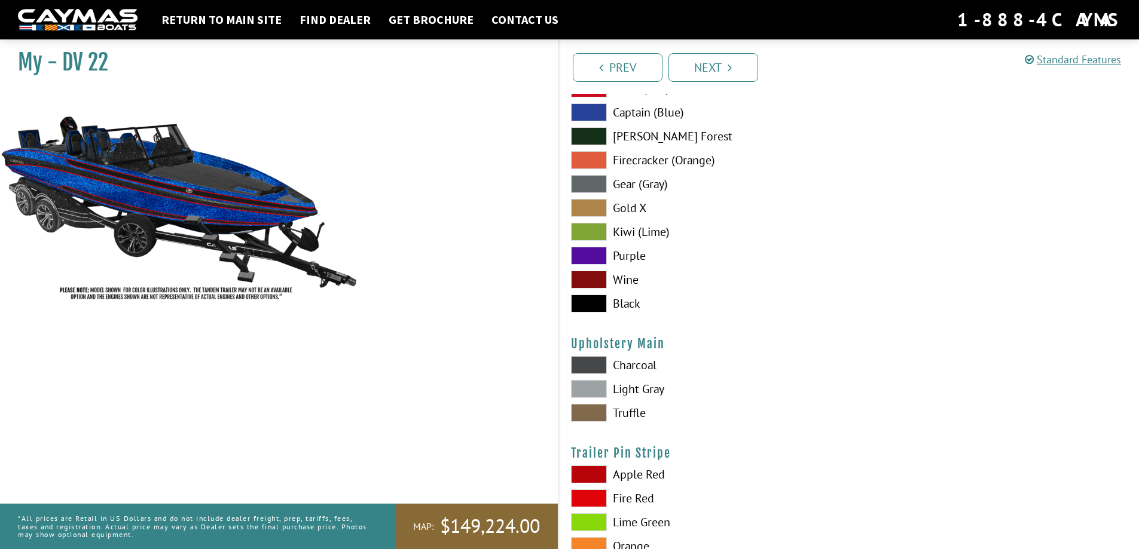
click at [591, 391] on span at bounding box center [589, 389] width 36 height 18
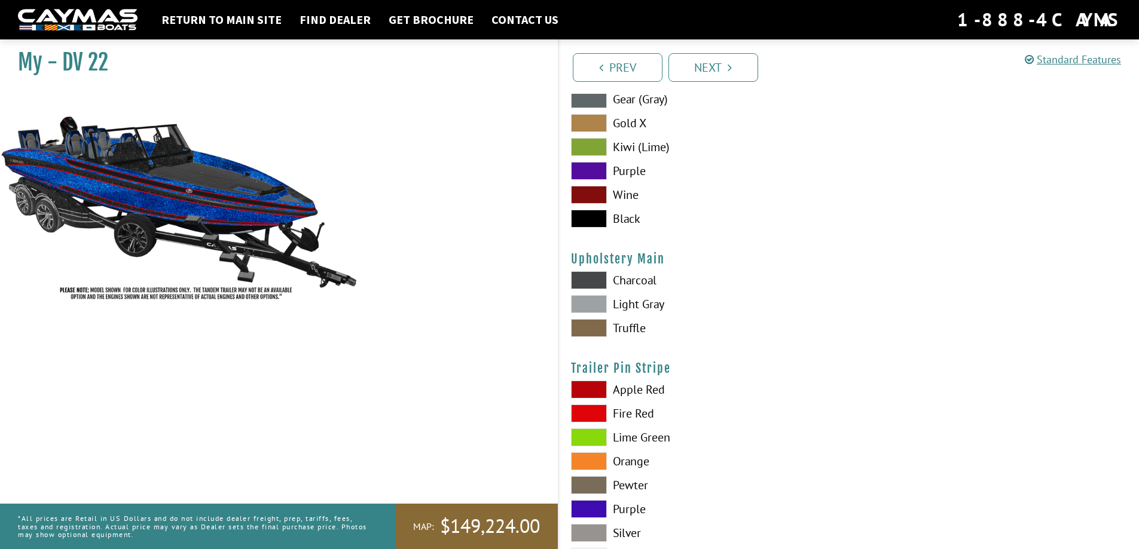
scroll to position [5799, 0]
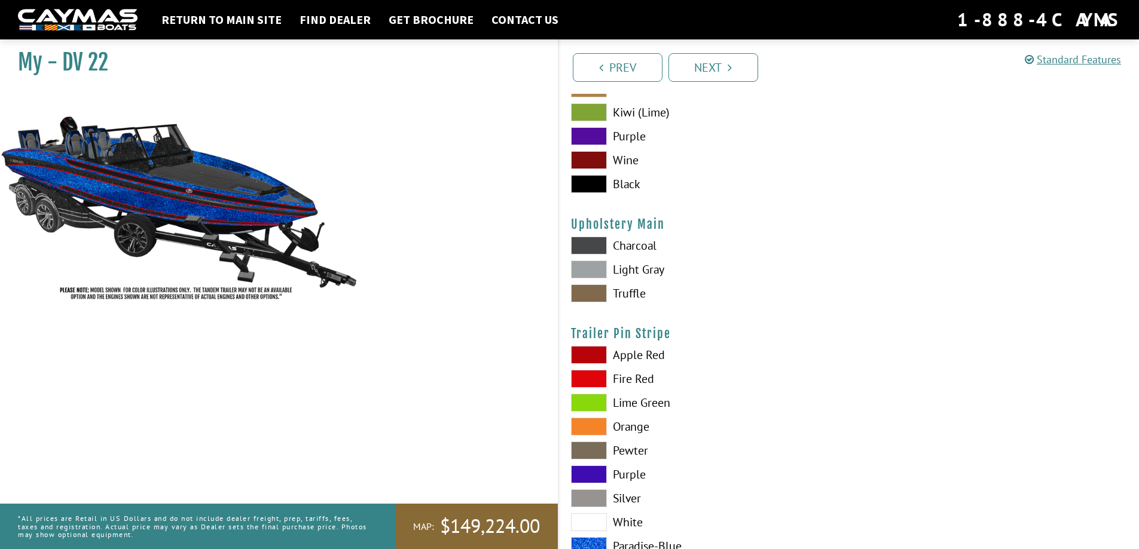
click at [594, 383] on span at bounding box center [589, 379] width 36 height 18
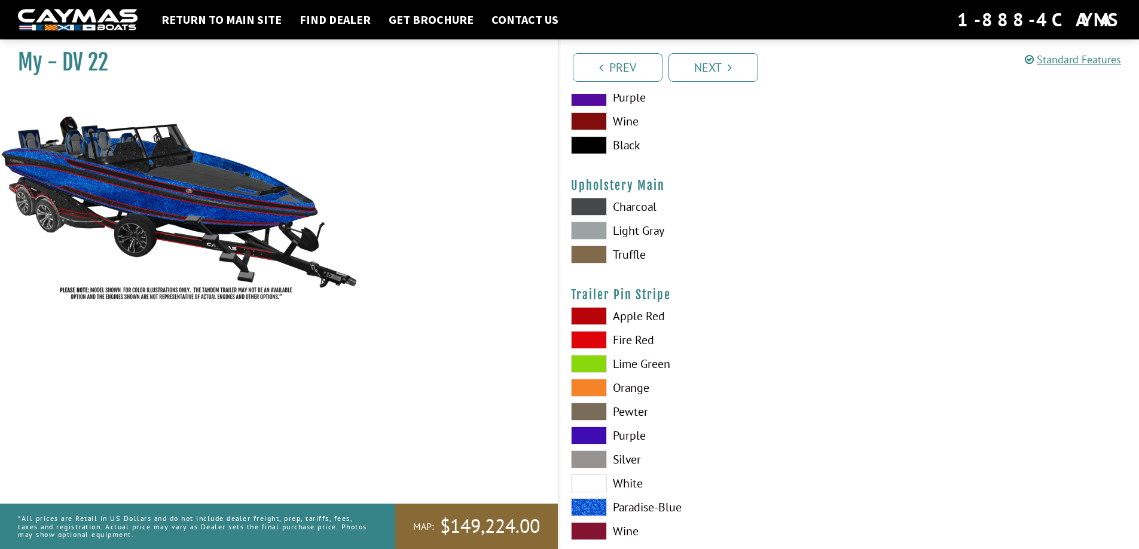
scroll to position [5864, 0]
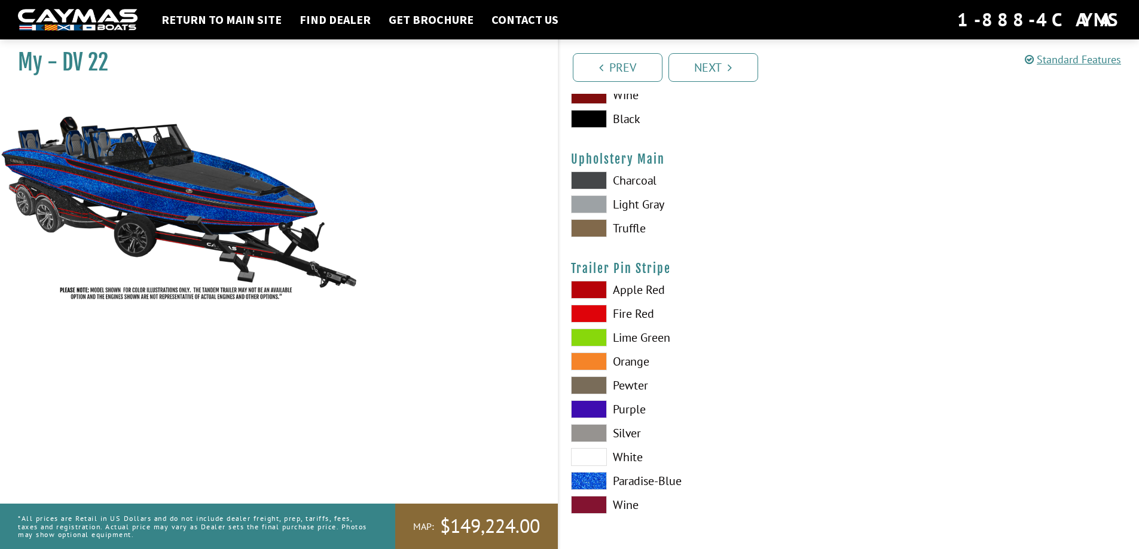
click at [598, 479] on span at bounding box center [589, 481] width 36 height 18
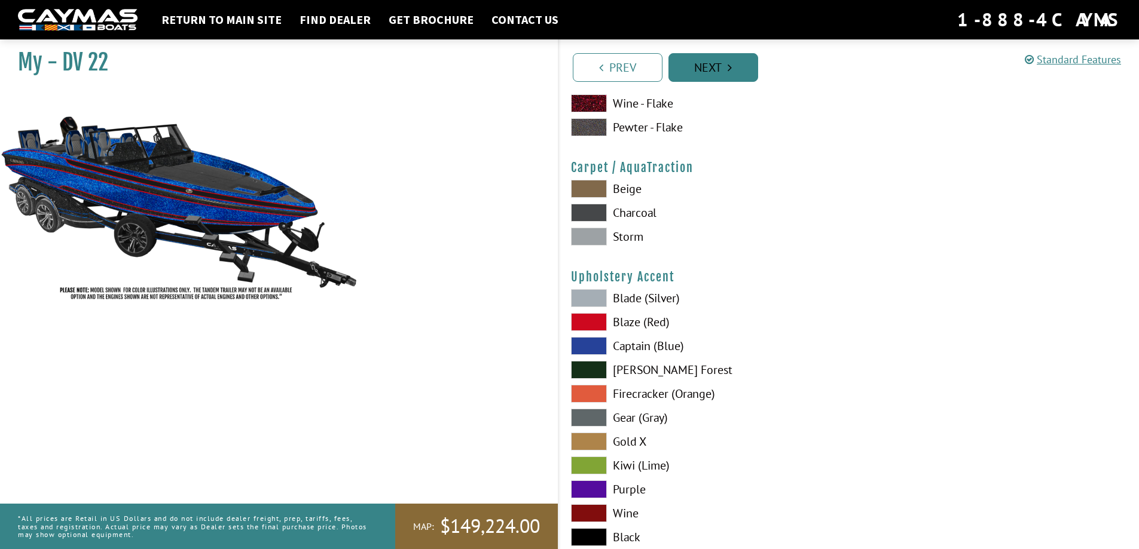
click at [714, 75] on link "Next" at bounding box center [713, 67] width 90 height 29
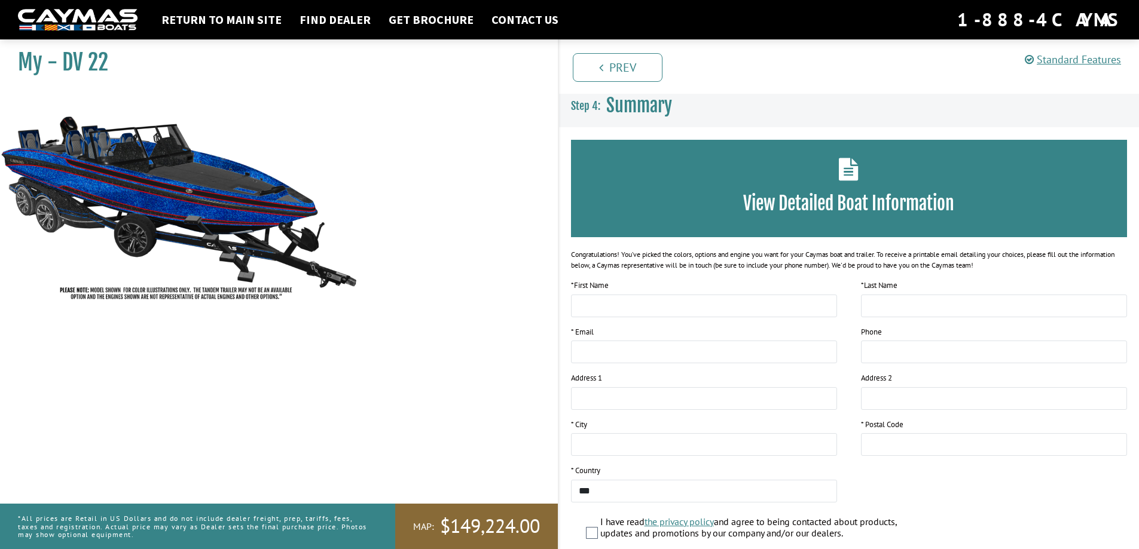
scroll to position [0, 0]
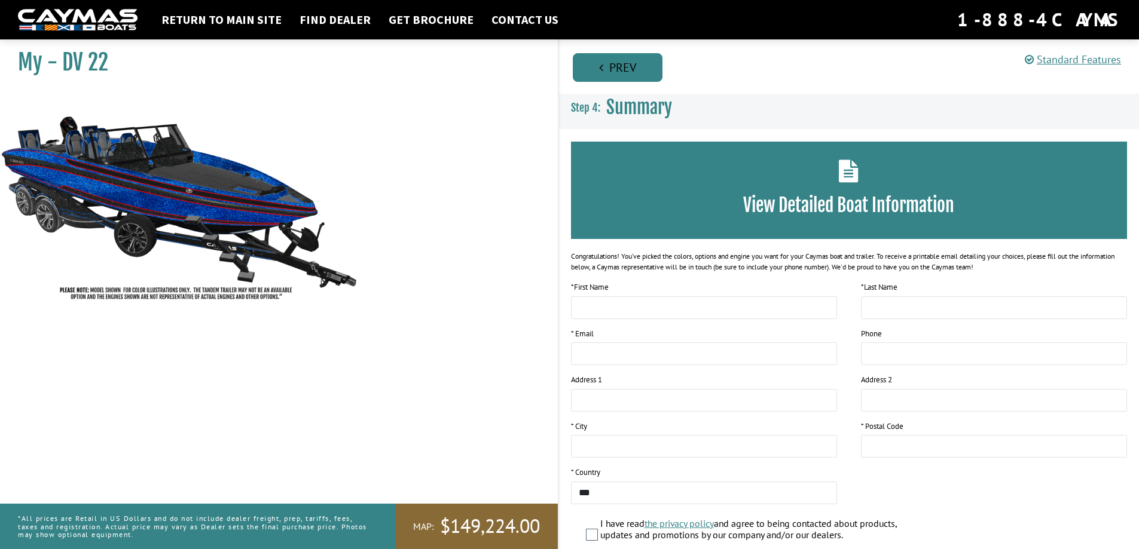
click at [631, 66] on link "Prev" at bounding box center [618, 67] width 90 height 29
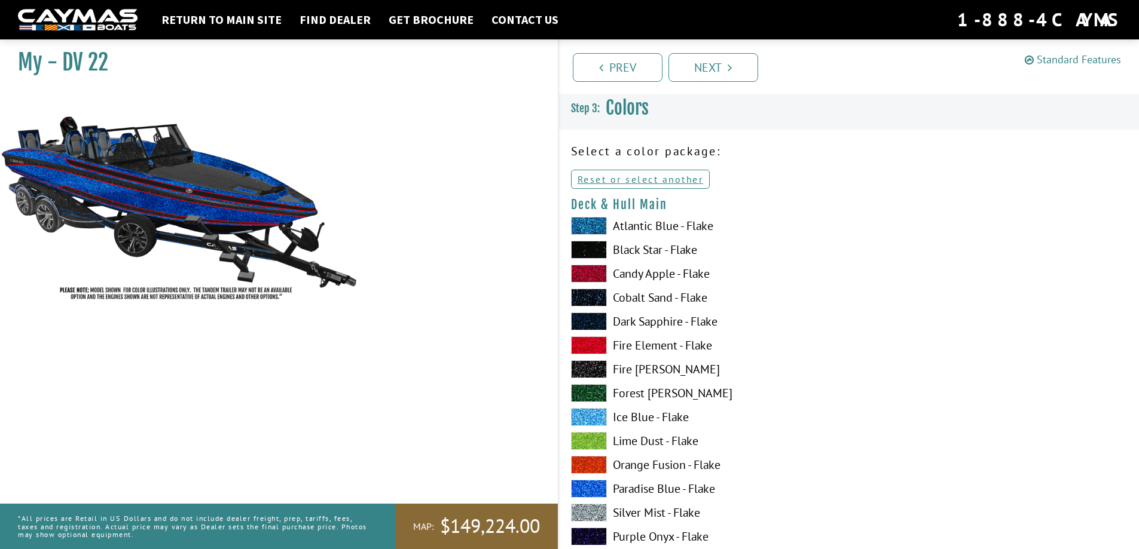
click at [1087, 59] on link "Standard Features" at bounding box center [1073, 60] width 96 height 14
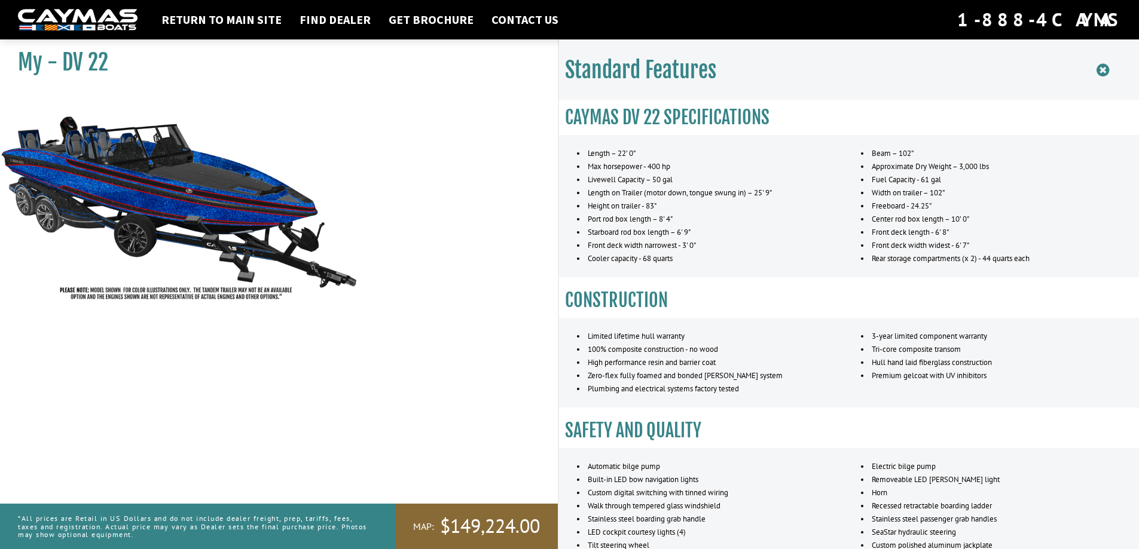
click at [1104, 69] on icon at bounding box center [1102, 70] width 13 height 15
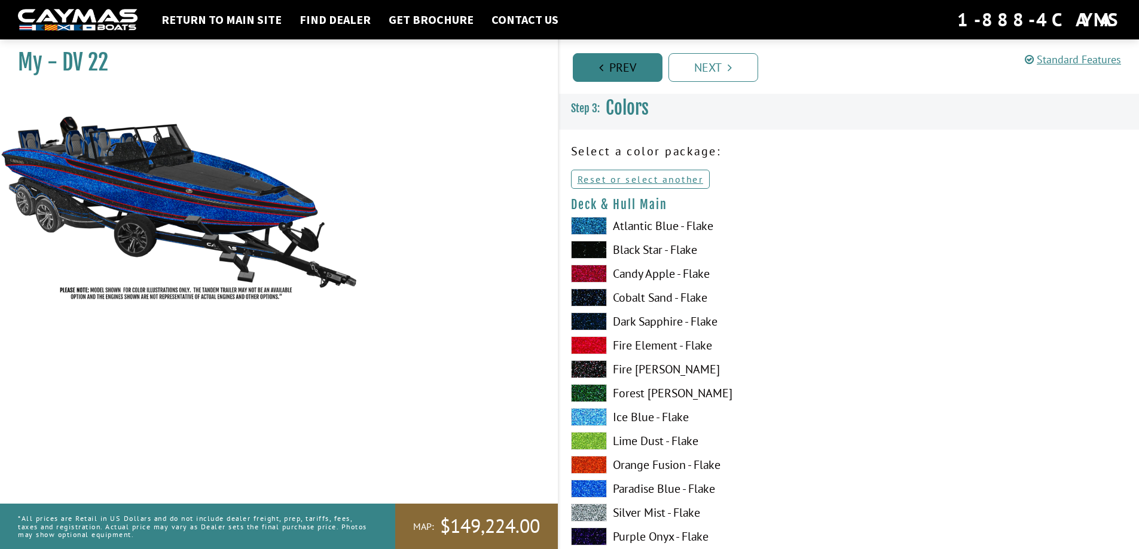
click at [593, 76] on link "Prev" at bounding box center [618, 67] width 90 height 29
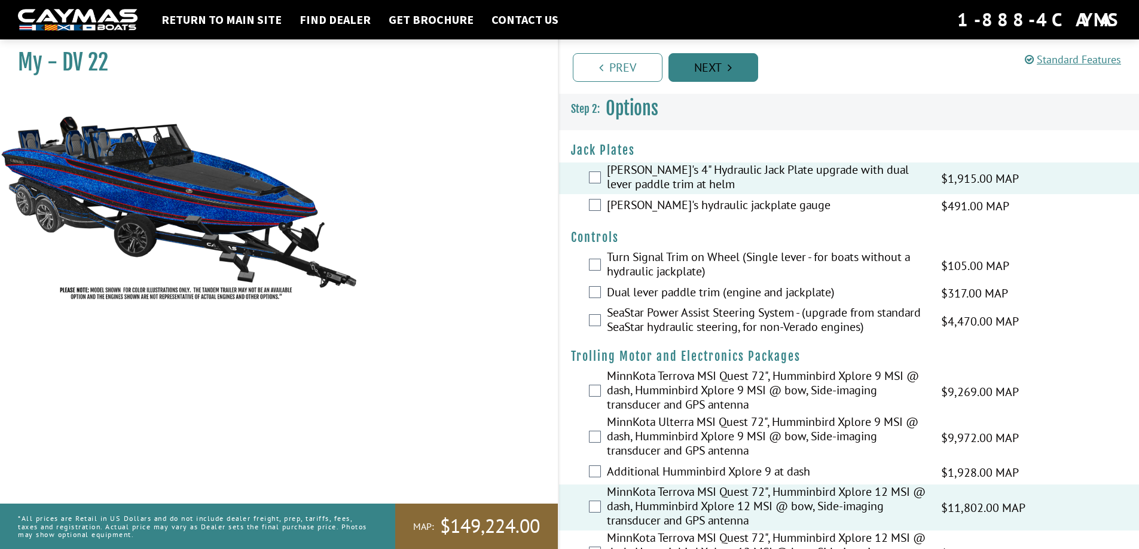
click at [716, 64] on link "Next" at bounding box center [713, 67] width 90 height 29
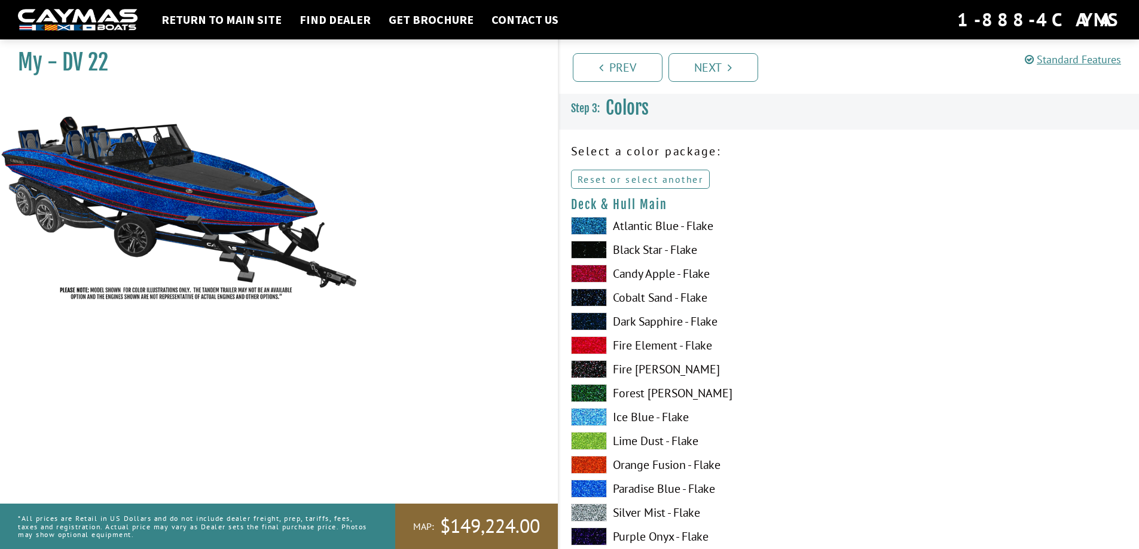
click at [641, 177] on link "Reset or select another" at bounding box center [640, 179] width 139 height 19
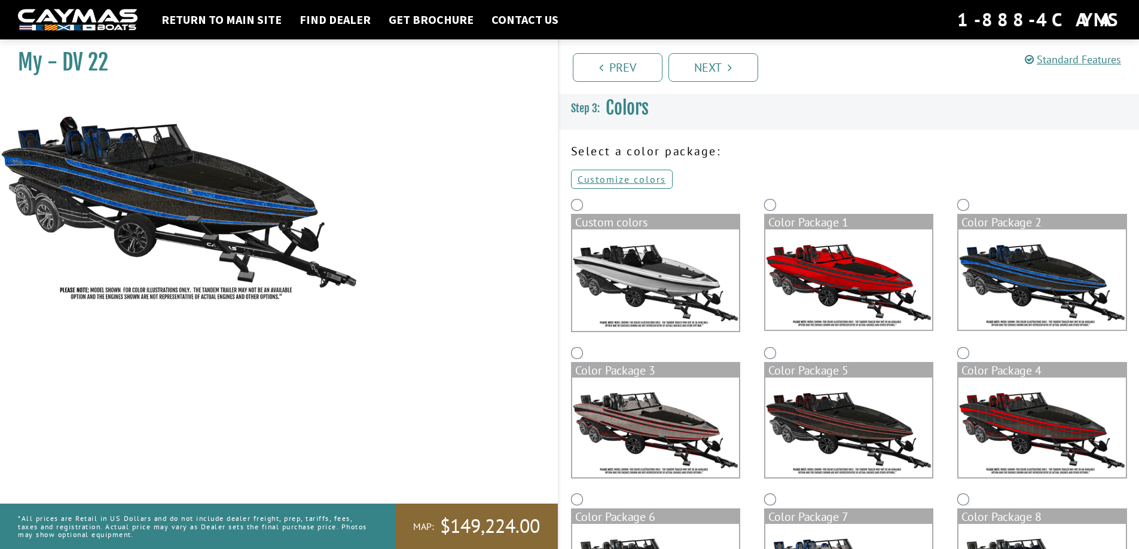
click at [1022, 248] on img at bounding box center [1041, 280] width 167 height 100
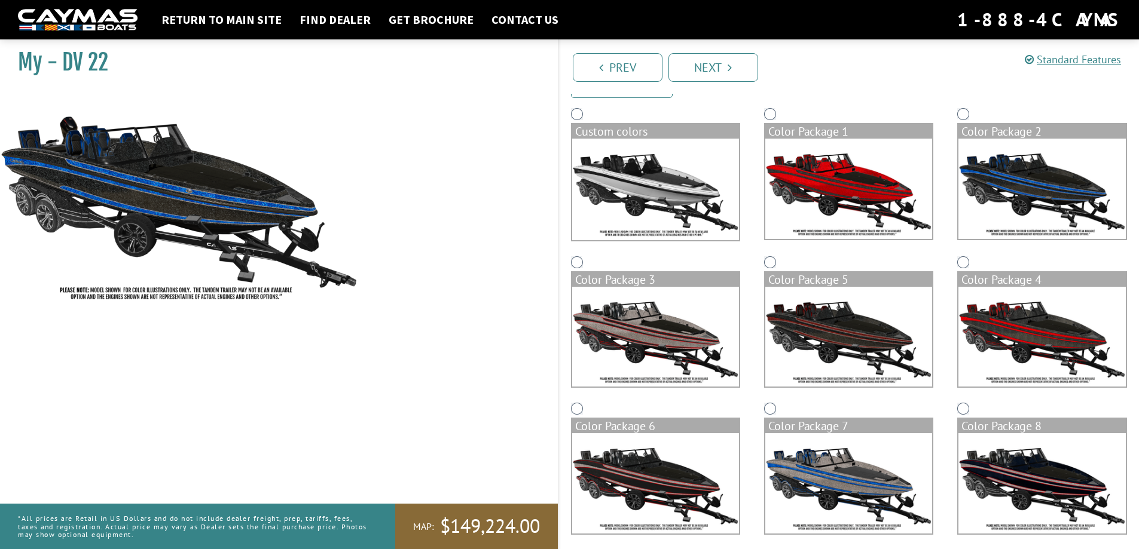
scroll to position [120, 0]
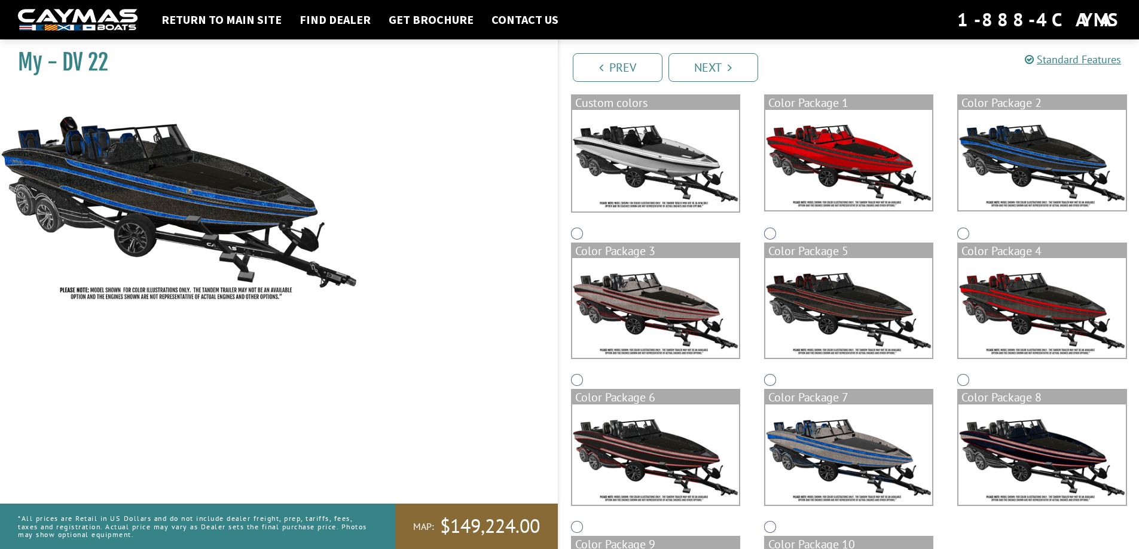
click at [1014, 280] on img at bounding box center [1041, 308] width 167 height 100
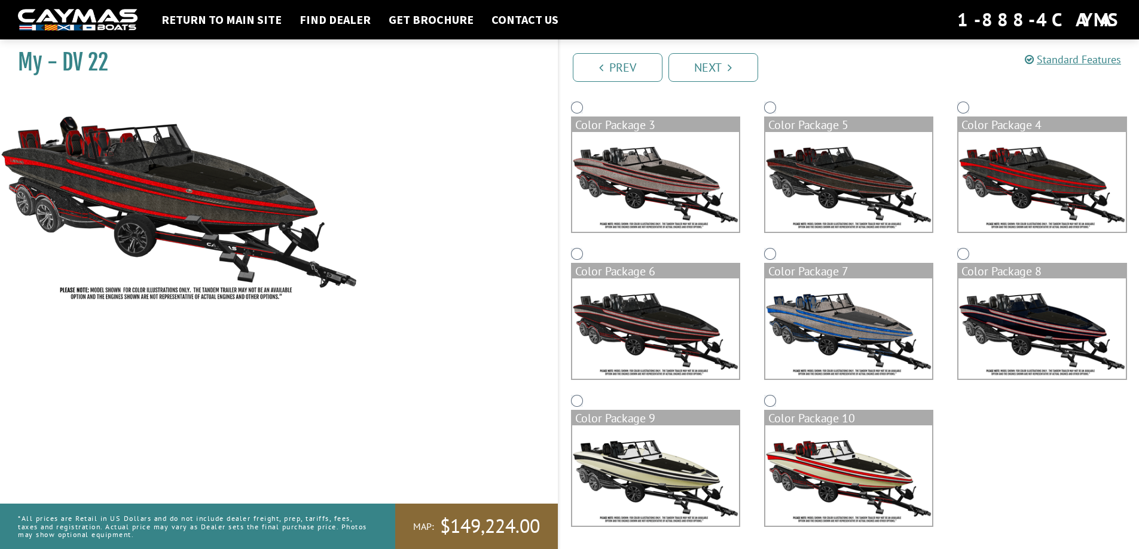
scroll to position [247, 0]
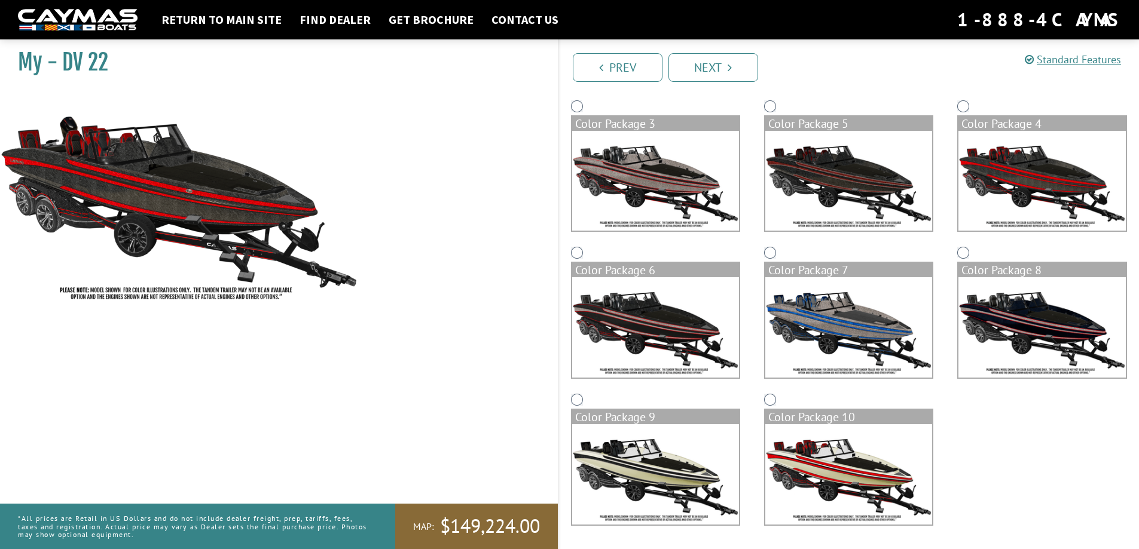
click at [683, 341] on img at bounding box center [655, 327] width 167 height 100
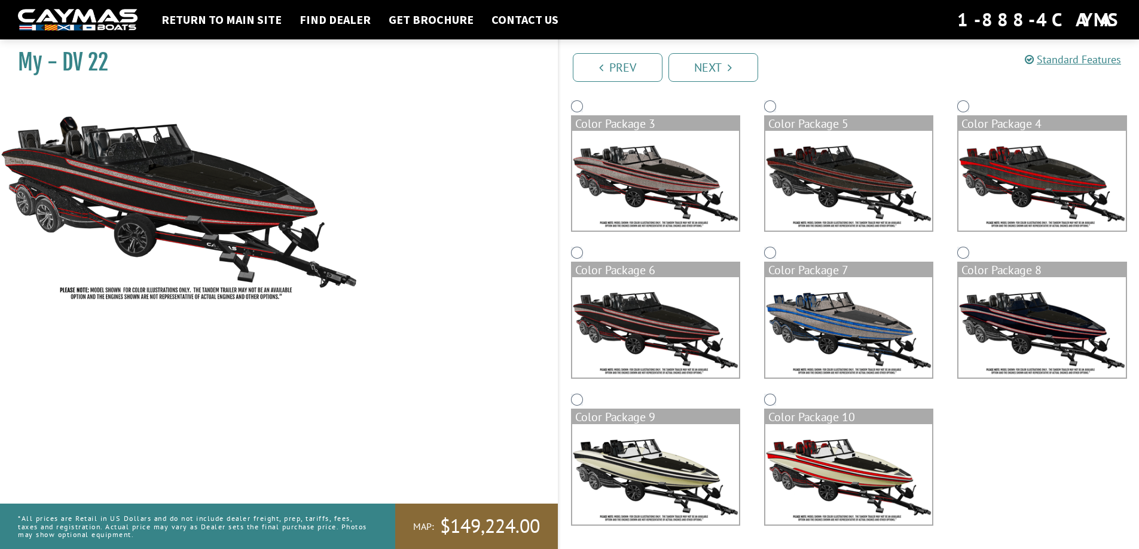
click at [816, 301] on img at bounding box center [848, 327] width 167 height 100
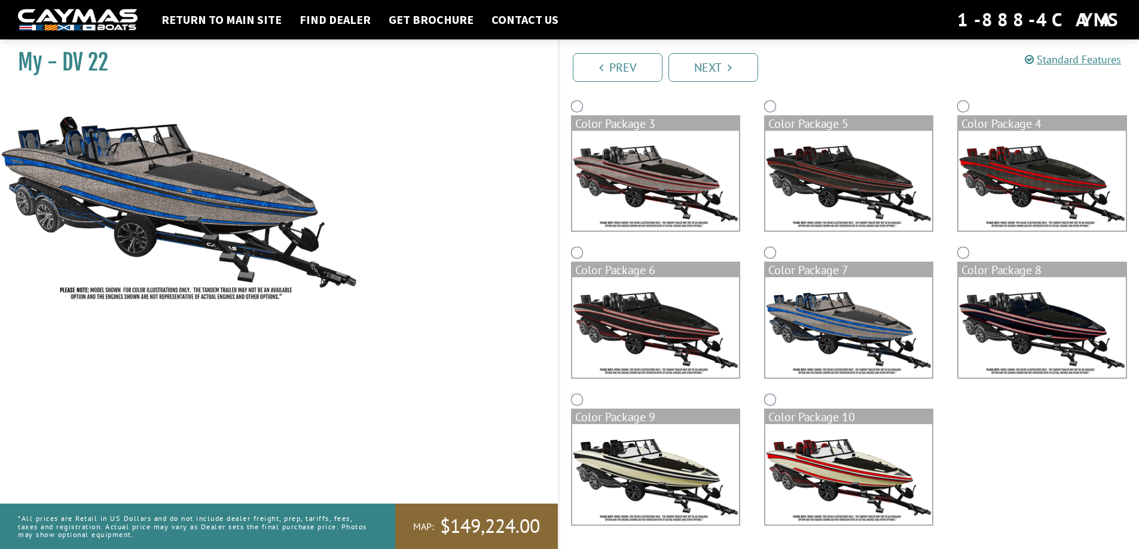
click at [1047, 325] on img at bounding box center [1041, 327] width 167 height 100
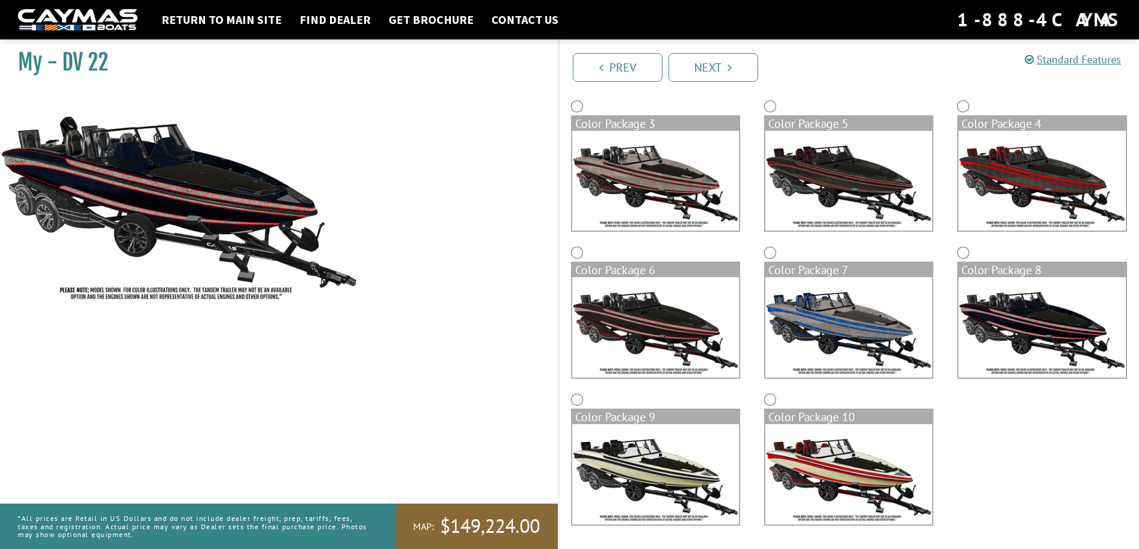
click at [881, 194] on img at bounding box center [848, 181] width 167 height 100
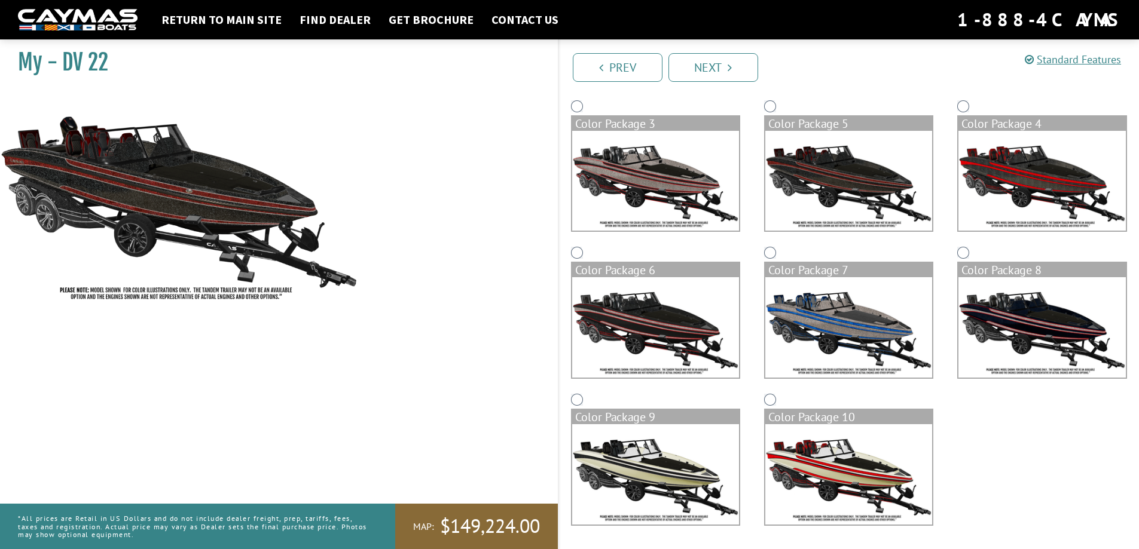
click at [698, 173] on img at bounding box center [655, 181] width 167 height 100
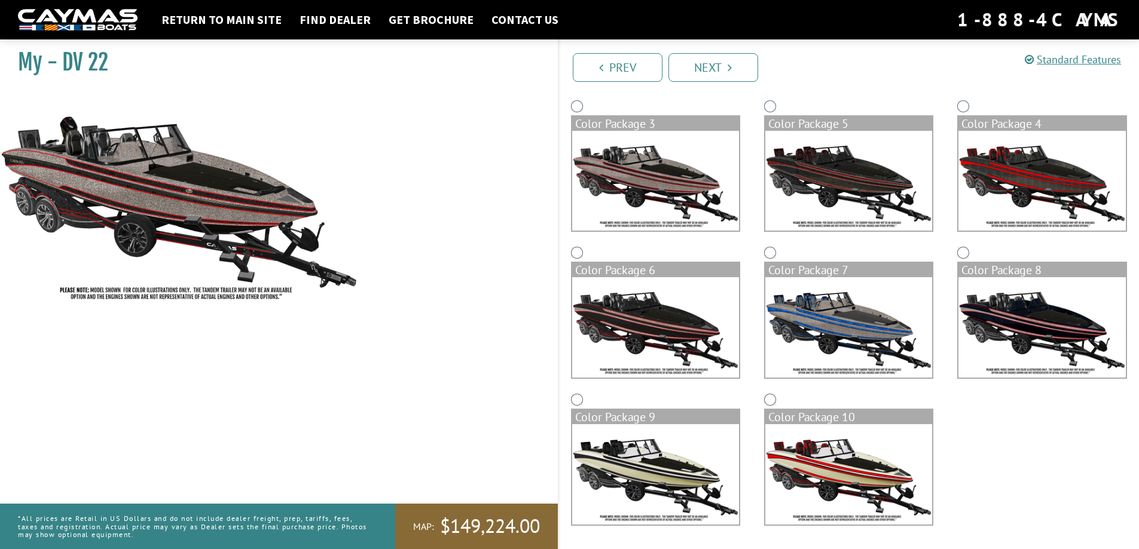
click at [1025, 152] on img at bounding box center [1041, 181] width 167 height 100
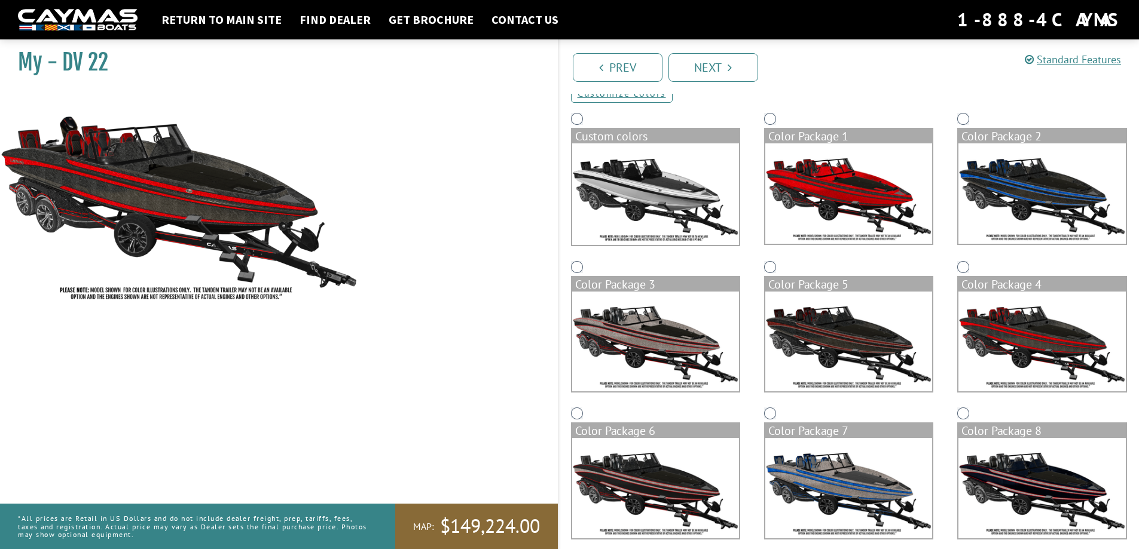
scroll to position [0, 0]
